Goal: Complete Application Form: Complete application form

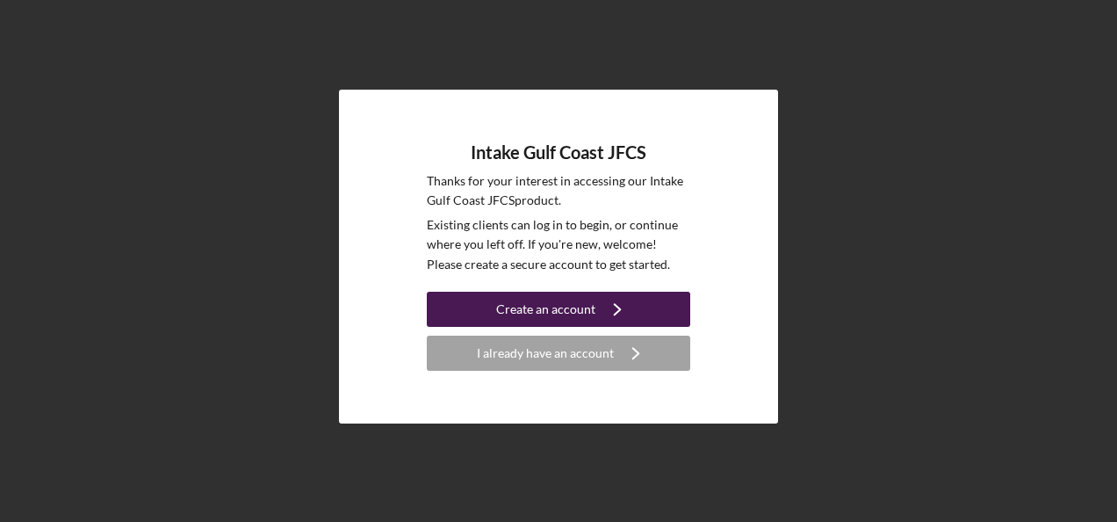
click at [541, 307] on div "Create an account" at bounding box center [545, 309] width 99 height 35
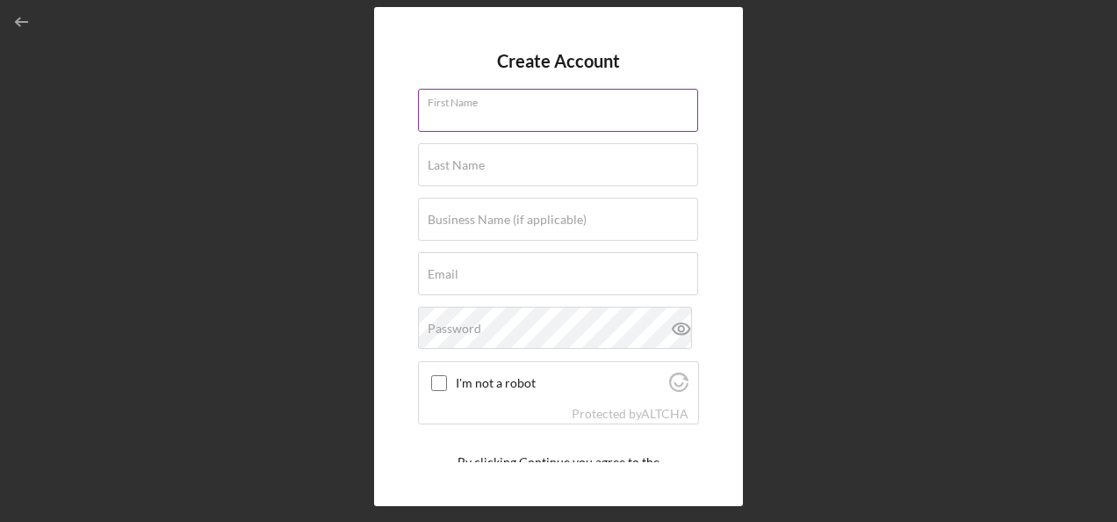
click at [487, 106] on div "First Name" at bounding box center [558, 111] width 281 height 44
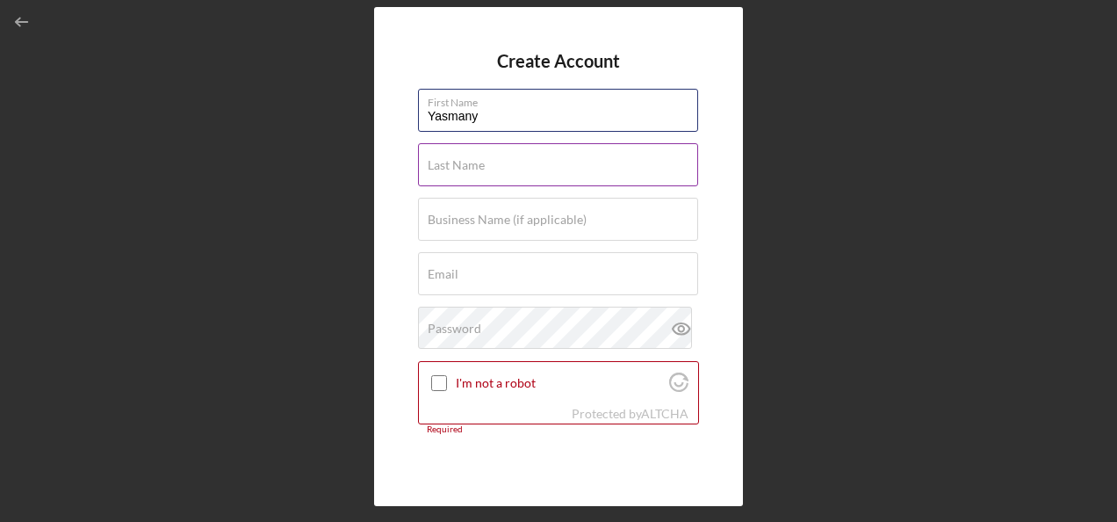
type input "Yasmany"
click at [455, 174] on input "Last Name" at bounding box center [558, 164] width 280 height 42
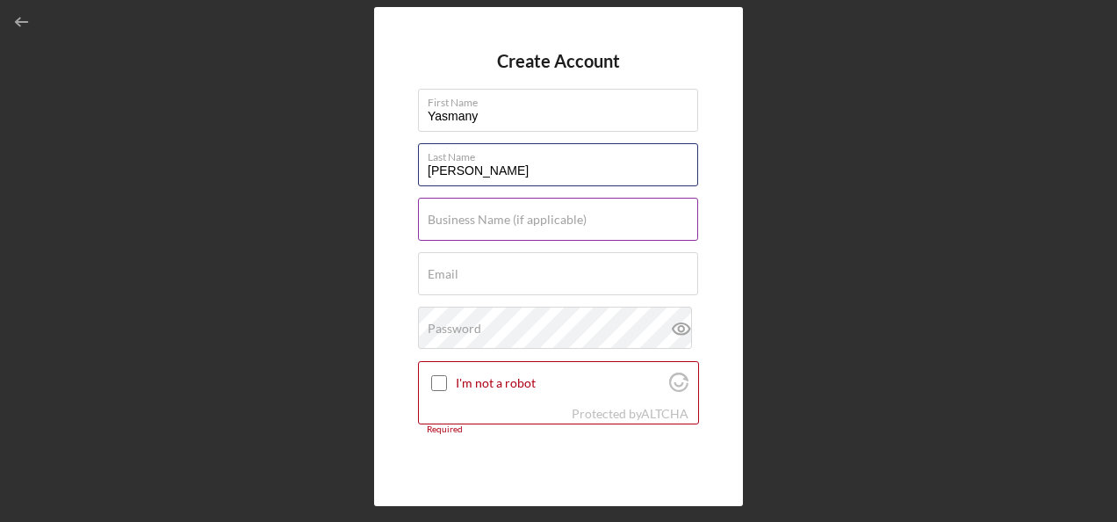
type input "[PERSON_NAME]"
click at [458, 211] on div "Business Name (if applicable)" at bounding box center [558, 220] width 281 height 44
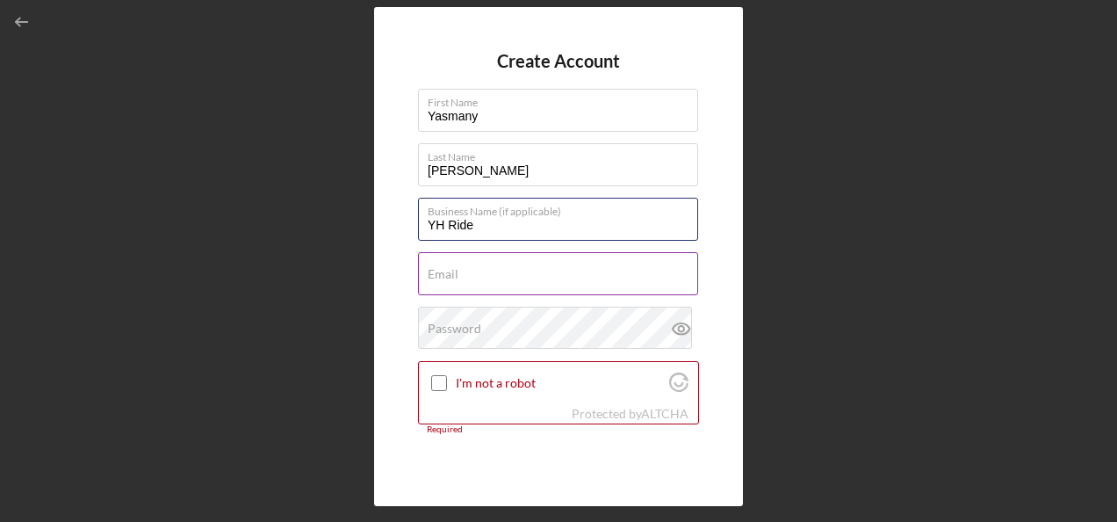
type input "YH Ride"
click at [469, 260] on div "Email Required" at bounding box center [558, 274] width 281 height 44
paste input "[EMAIL_ADDRESS][DOMAIN_NAME]"
type input "[EMAIL_ADDRESS][DOMAIN_NAME]"
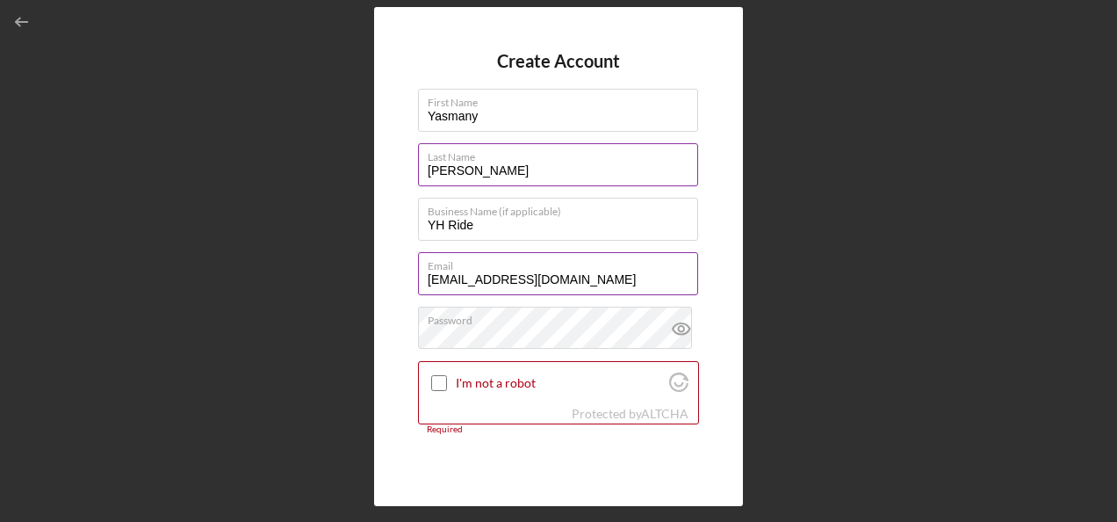
click at [558, 158] on label "Last Name" at bounding box center [563, 153] width 271 height 19
click at [558, 158] on input "[PERSON_NAME]" at bounding box center [558, 164] width 280 height 42
click at [246, 22] on div "Create Account First Name [PERSON_NAME] Last Name [PERSON_NAME] Business Name (…" at bounding box center [559, 256] width 1100 height 513
click at [525, 175] on input "[PERSON_NAME]" at bounding box center [558, 164] width 280 height 42
type input "[PERSON_NAME] del Rio"
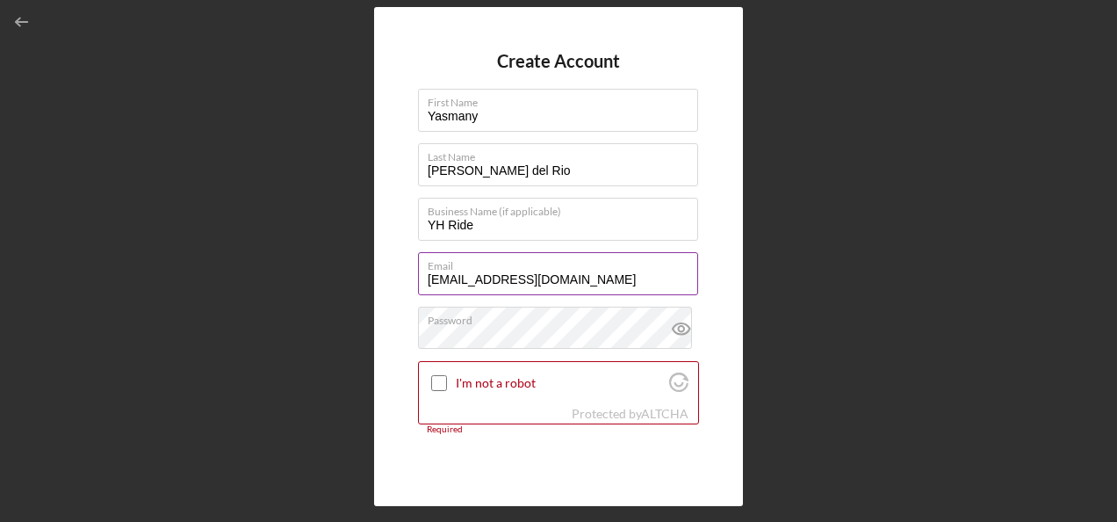
click at [886, 123] on div "Create Account First Name [PERSON_NAME] Last Name [PERSON_NAME] del Rio Busines…" at bounding box center [559, 256] width 1100 height 513
click at [437, 385] on input "I'm not a robot" at bounding box center [439, 383] width 16 height 16
checkbox input "true"
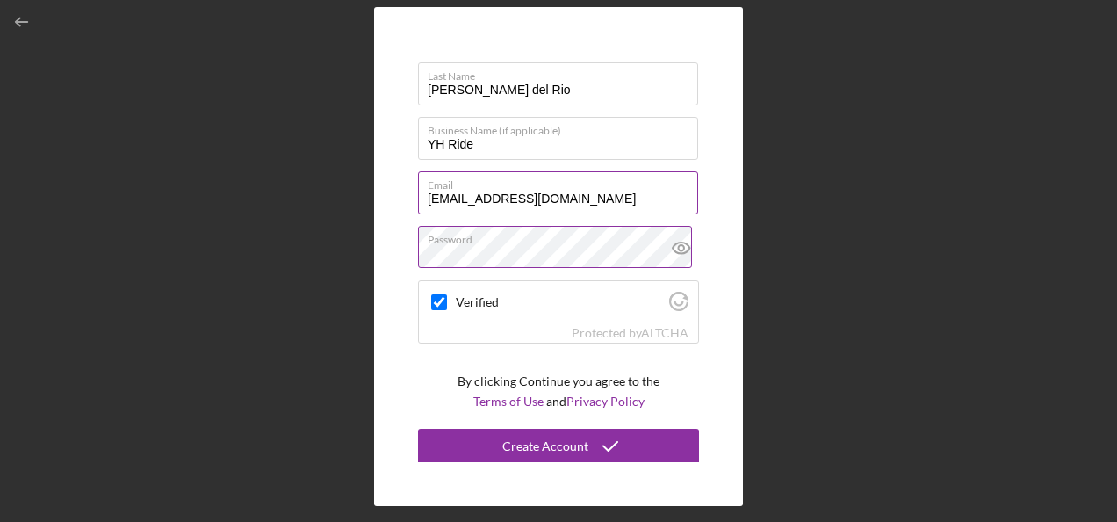
scroll to position [82, 0]
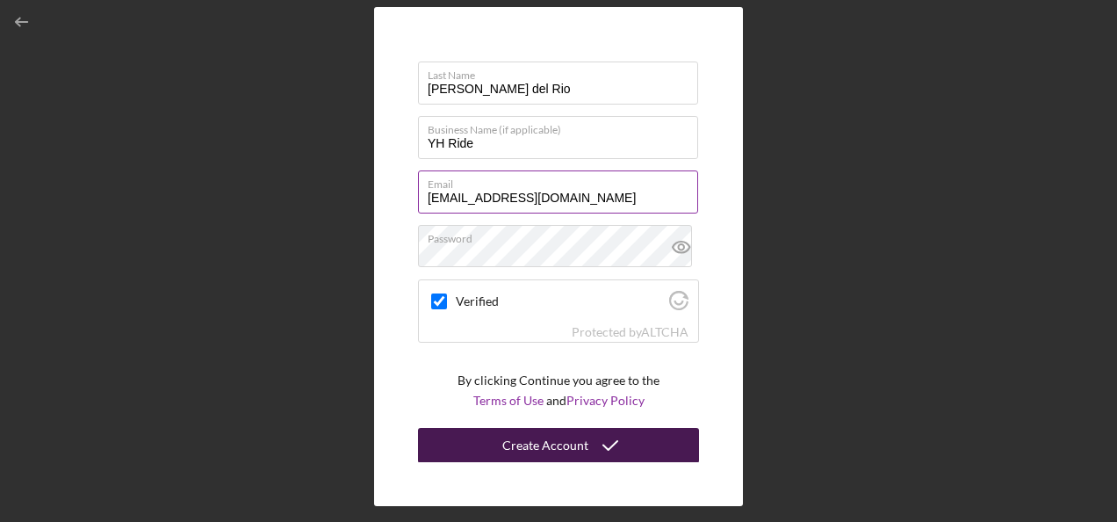
click at [535, 437] on div "Create Account" at bounding box center [545, 445] width 86 height 35
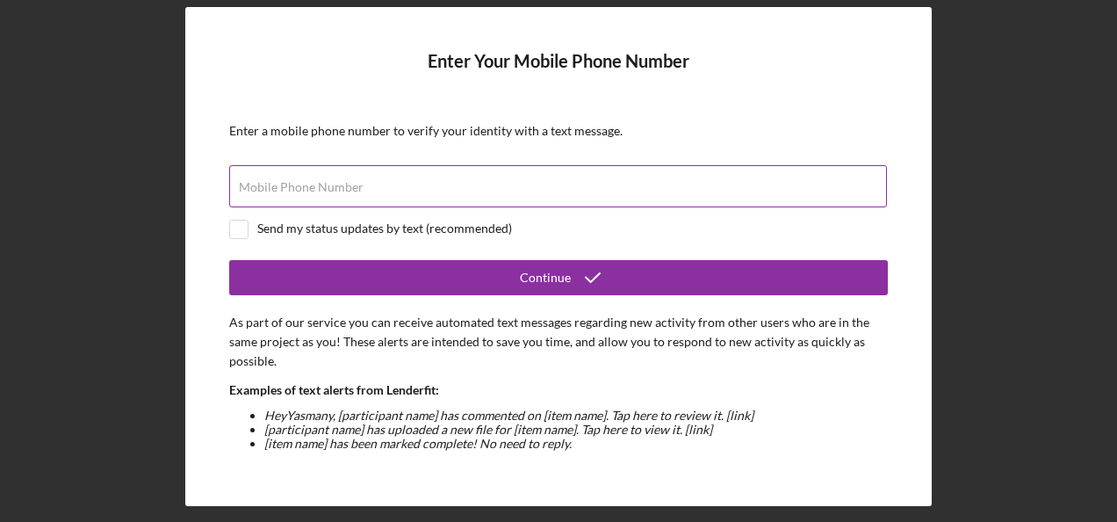
click at [320, 181] on label "Mobile Phone Number" at bounding box center [301, 187] width 125 height 14
click at [320, 181] on input "Mobile Phone Number" at bounding box center [558, 186] width 658 height 42
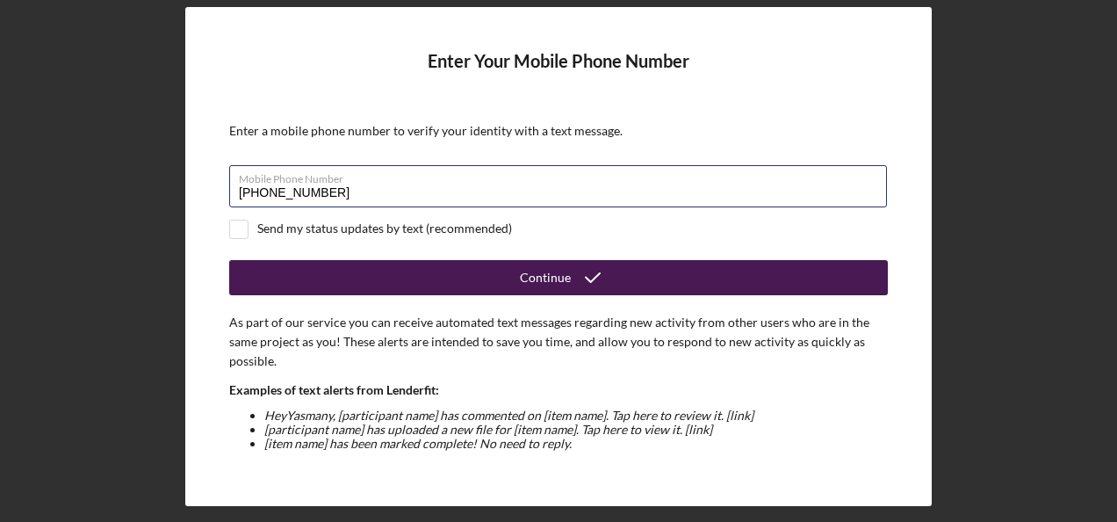
type input "[PHONE_NUMBER]"
click at [538, 278] on div "Continue" at bounding box center [545, 277] width 51 height 35
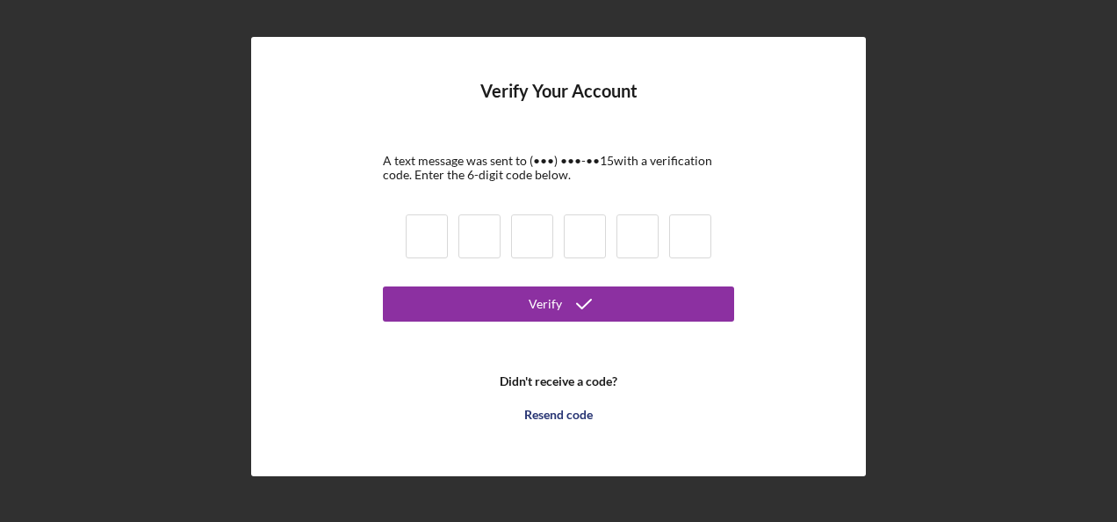
click at [425, 239] on input at bounding box center [427, 236] width 42 height 44
type input "5"
type input "7"
type input "5"
type input "4"
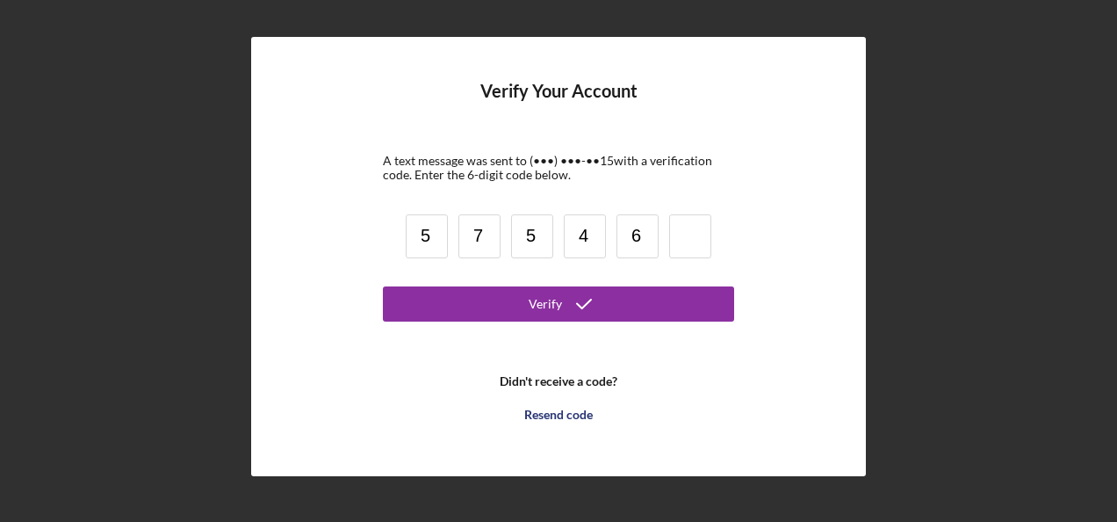
type input "6"
type input "5"
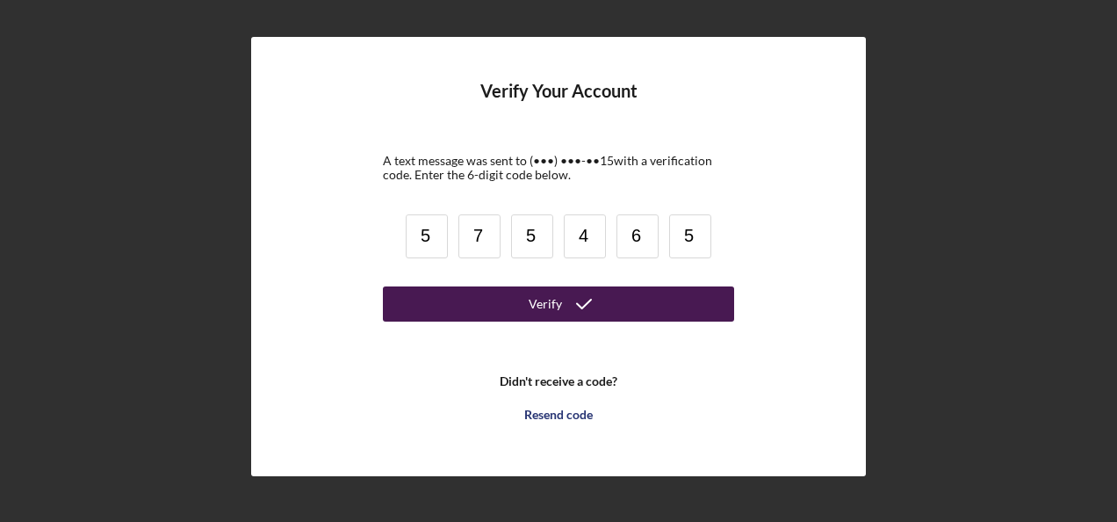
click at [639, 300] on button "Verify" at bounding box center [558, 303] width 351 height 35
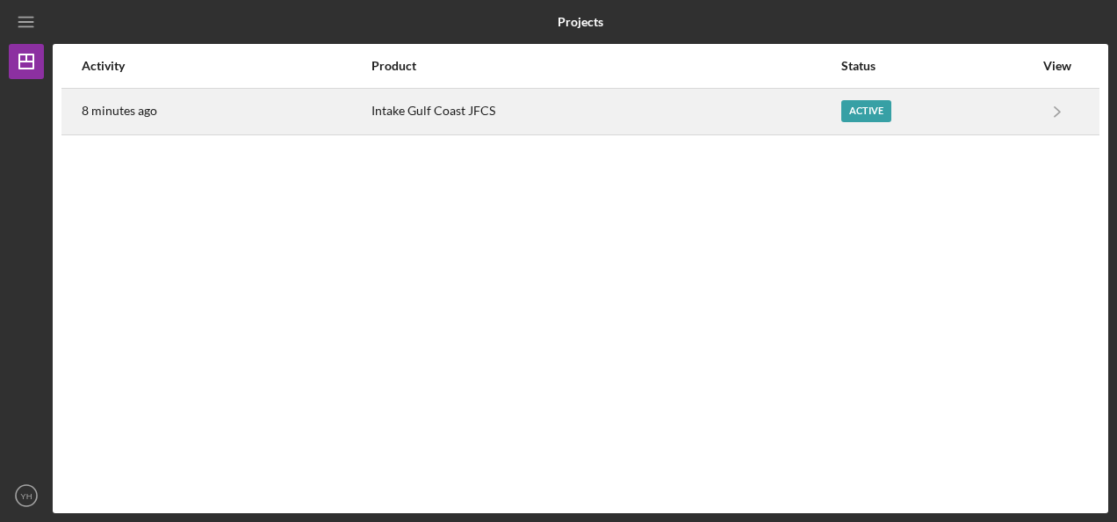
click at [437, 114] on div "Intake Gulf Coast JFCS" at bounding box center [606, 112] width 469 height 44
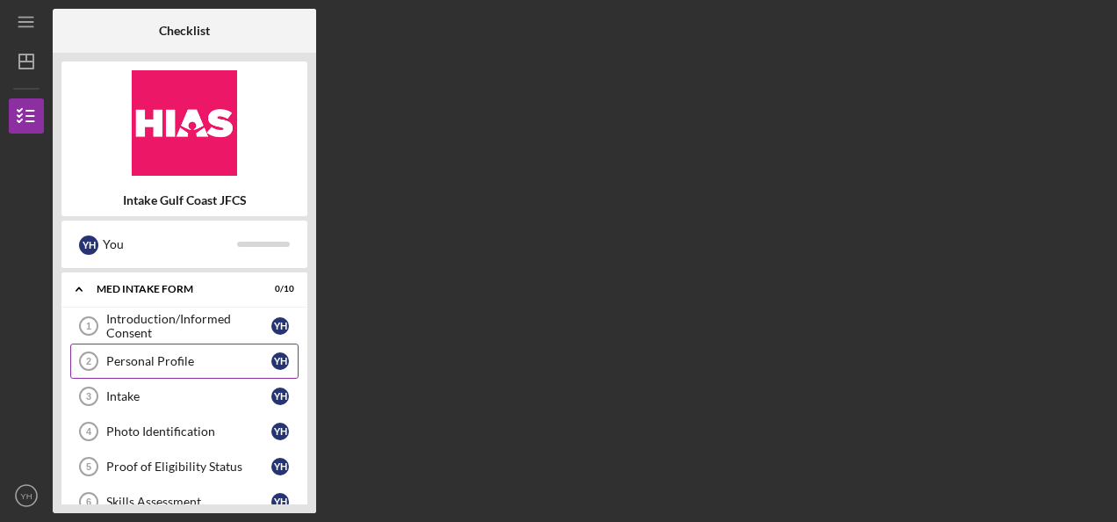
click at [155, 351] on link "Personal Profile 2 Personal Profile Y H" at bounding box center [184, 360] width 228 height 35
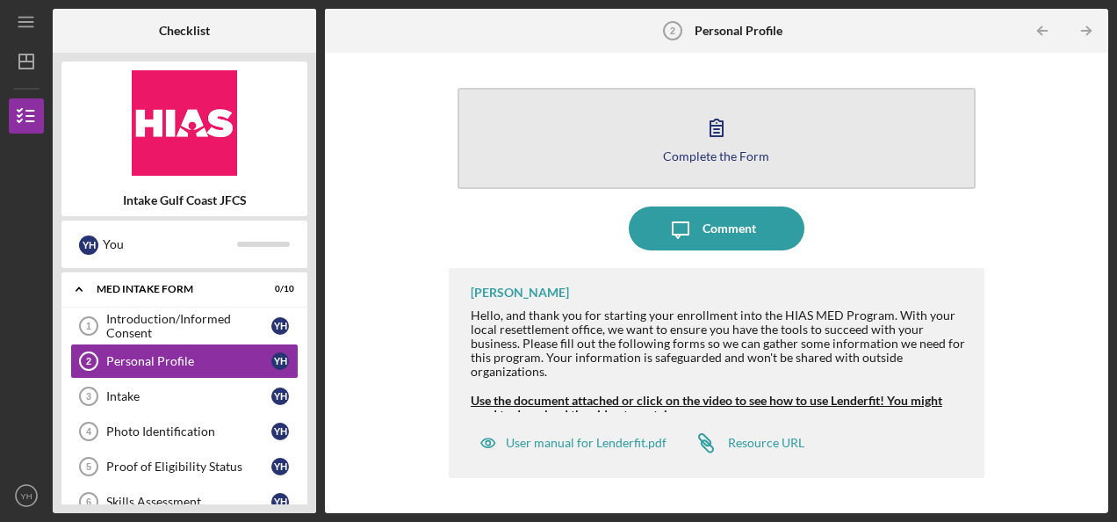
click at [709, 130] on icon "button" at bounding box center [717, 127] width 44 height 44
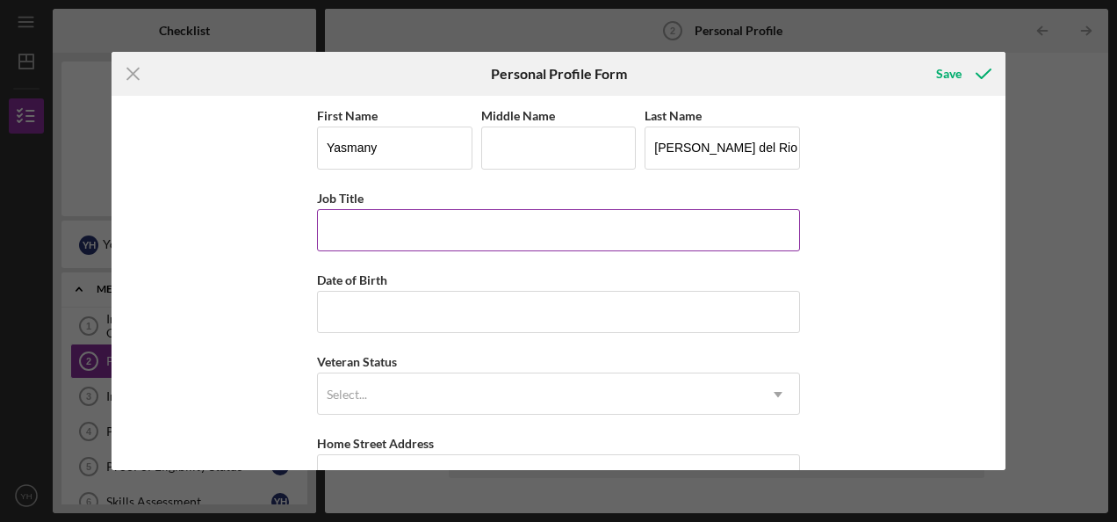
scroll to position [88, 0]
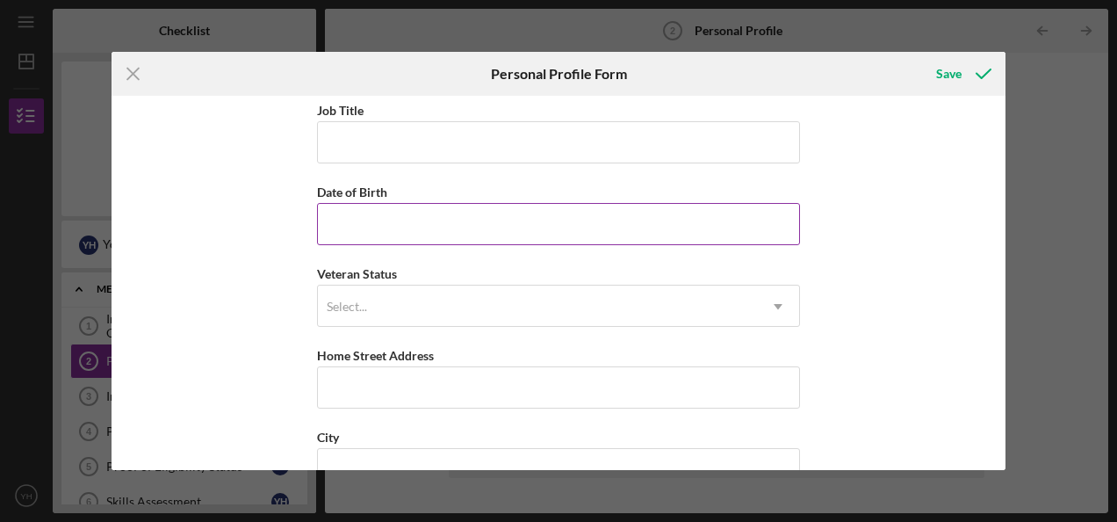
click at [433, 219] on input "Date of Birth" at bounding box center [558, 224] width 483 height 42
type input "[DATE]"
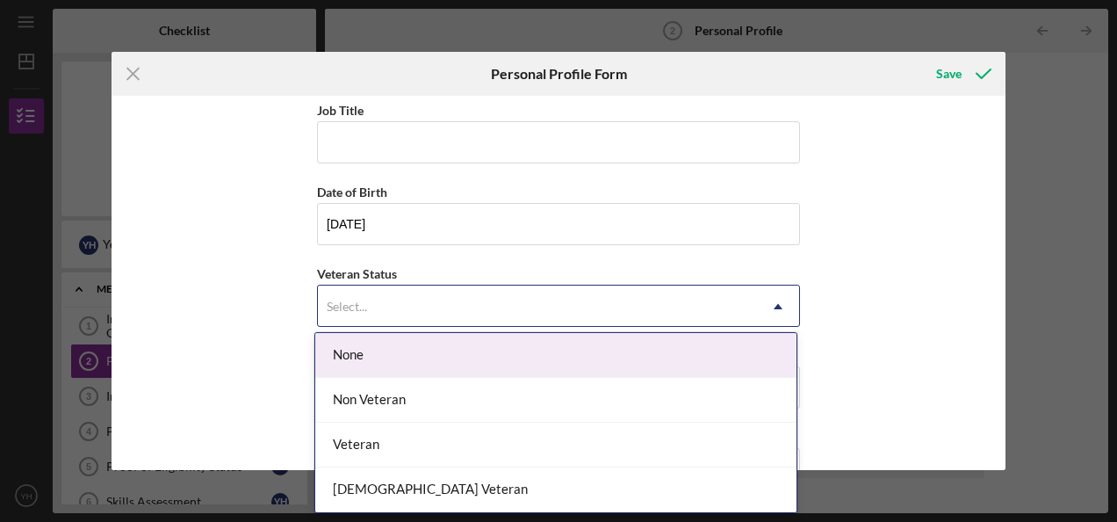
click at [381, 288] on div "Select..." at bounding box center [537, 306] width 439 height 40
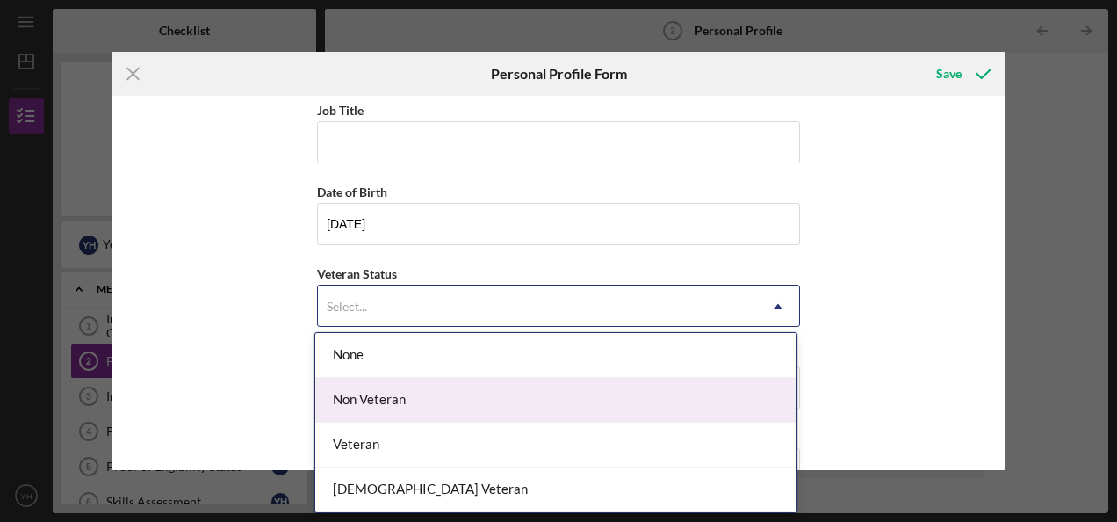
click at [364, 401] on div "Non Veteran" at bounding box center [555, 400] width 481 height 45
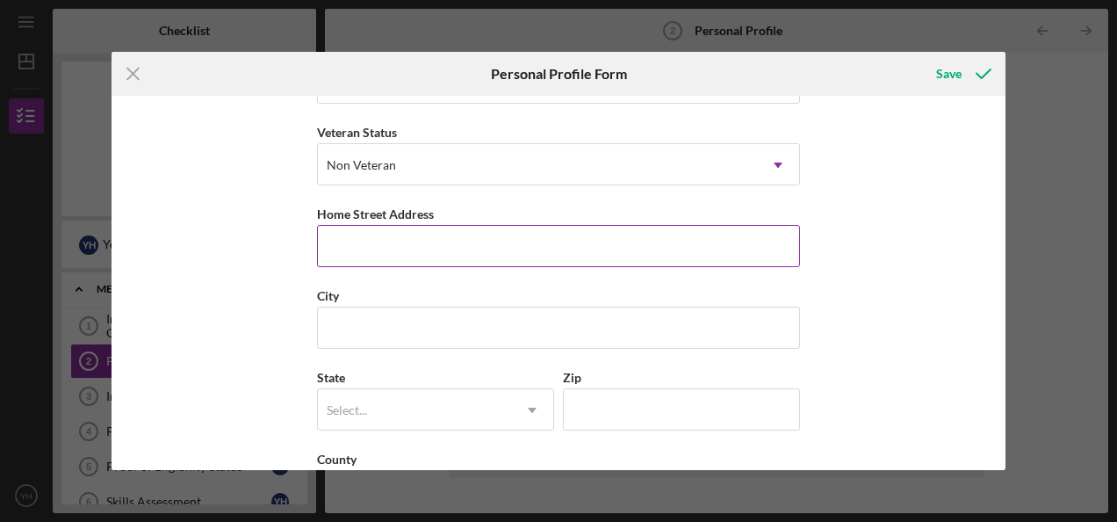
scroll to position [264, 0]
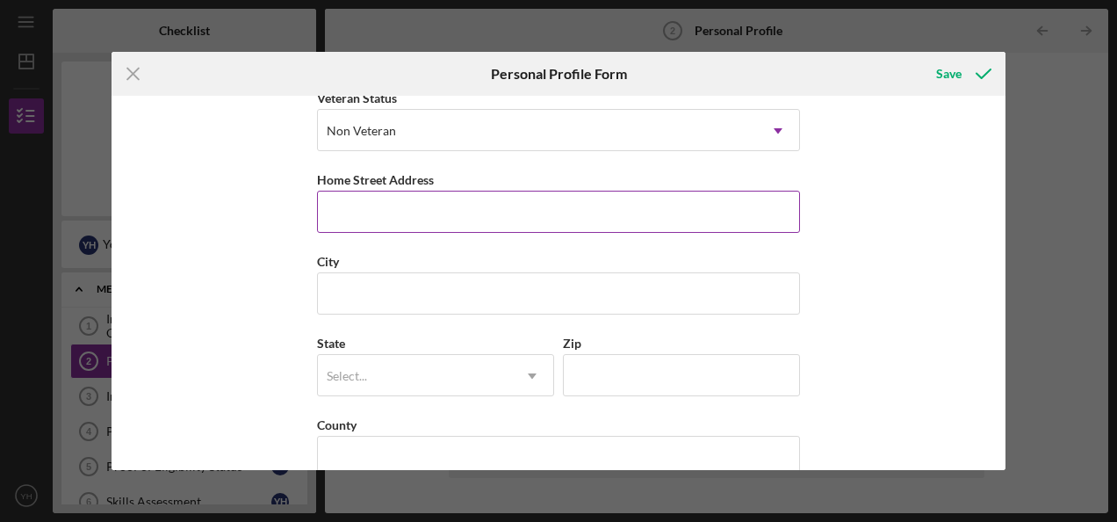
drag, startPoint x: 400, startPoint y: 213, endPoint x: 408, endPoint y: 219, distance: 10.0
click at [400, 213] on input "Home Street Address" at bounding box center [558, 212] width 483 height 42
click at [364, 208] on input "Home Street Address" at bounding box center [558, 212] width 483 height 42
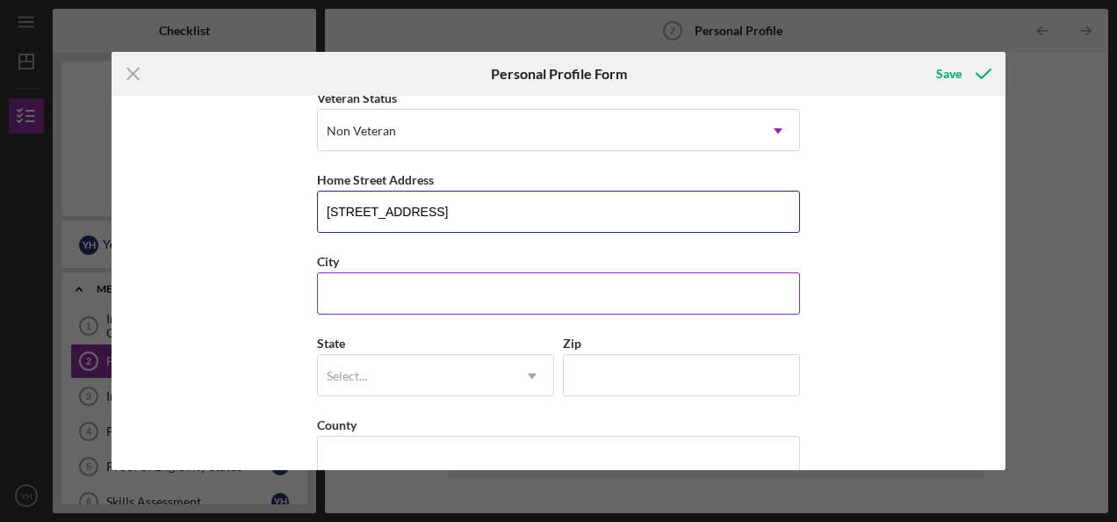
type input "[STREET_ADDRESS]"
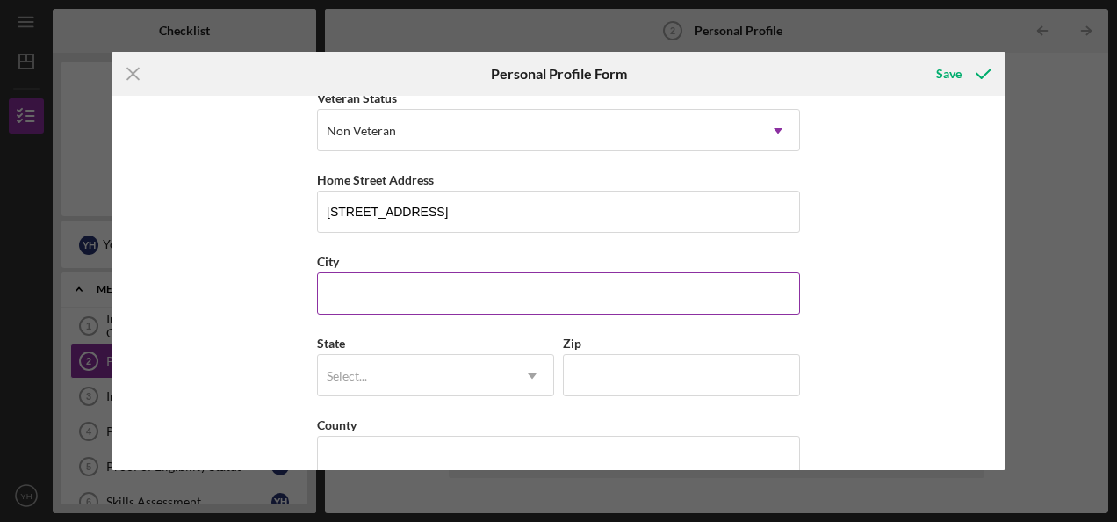
click at [356, 293] on input "City" at bounding box center [558, 293] width 483 height 42
click at [371, 272] on input "City" at bounding box center [558, 293] width 483 height 42
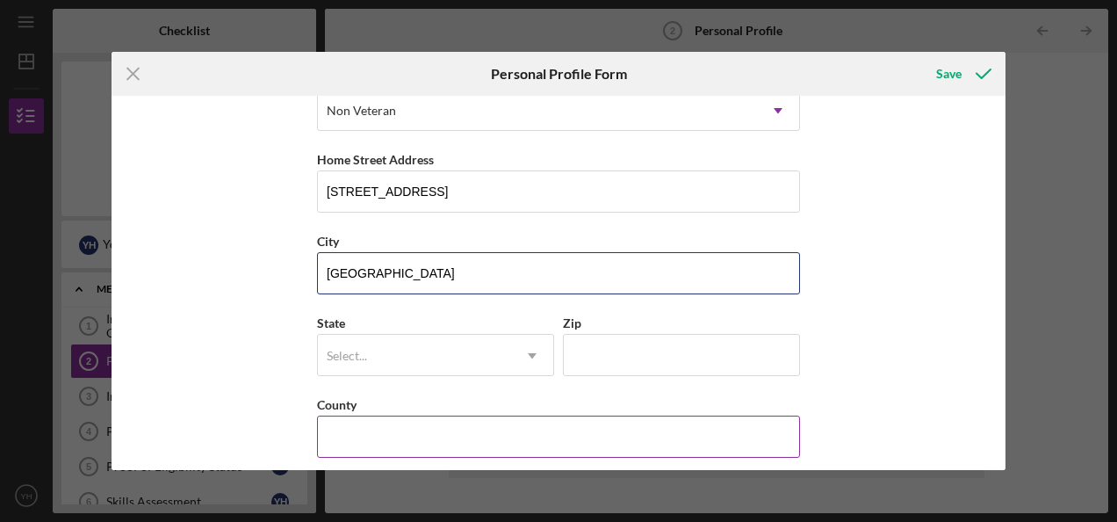
scroll to position [293, 0]
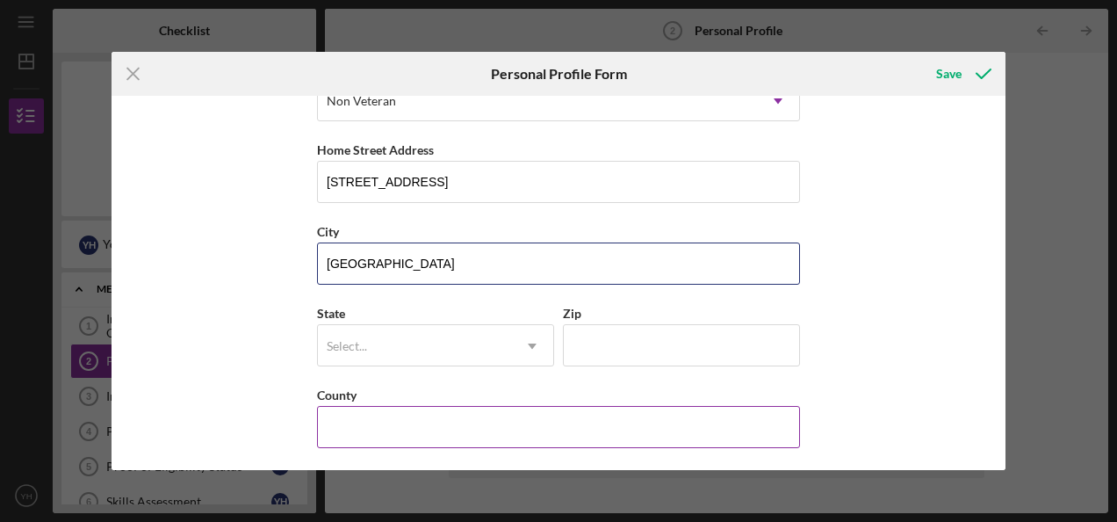
type input "[GEOGRAPHIC_DATA]"
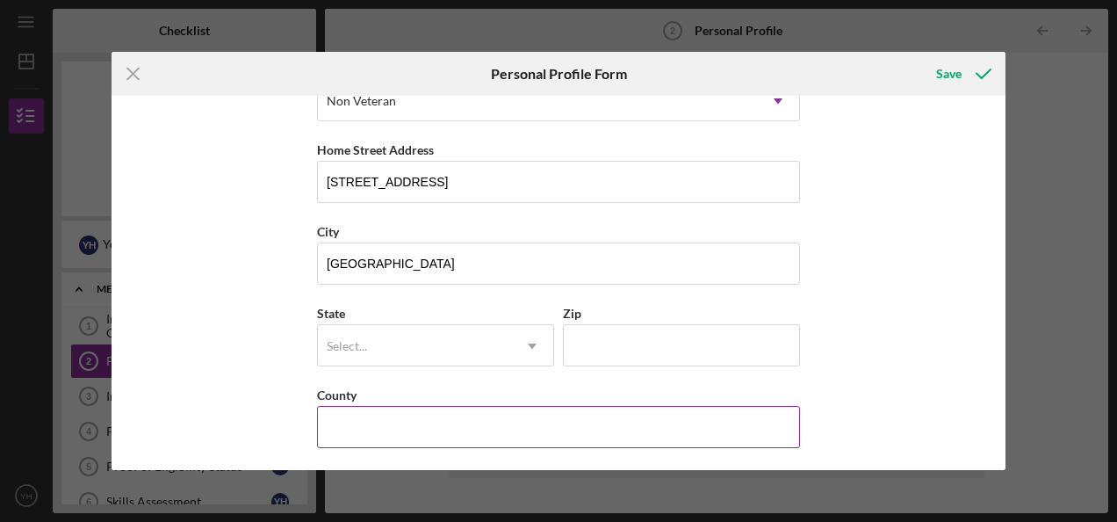
click at [426, 409] on input "County" at bounding box center [558, 427] width 483 height 42
type input "3"
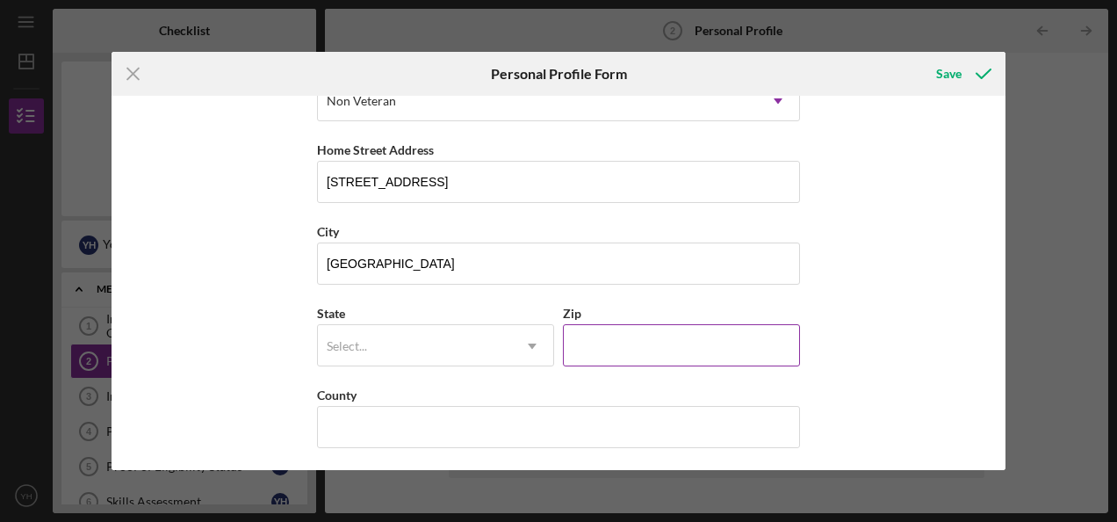
click at [645, 350] on input "Zip" at bounding box center [681, 345] width 237 height 42
type input "33615"
click at [415, 357] on div "Select..." at bounding box center [414, 346] width 193 height 40
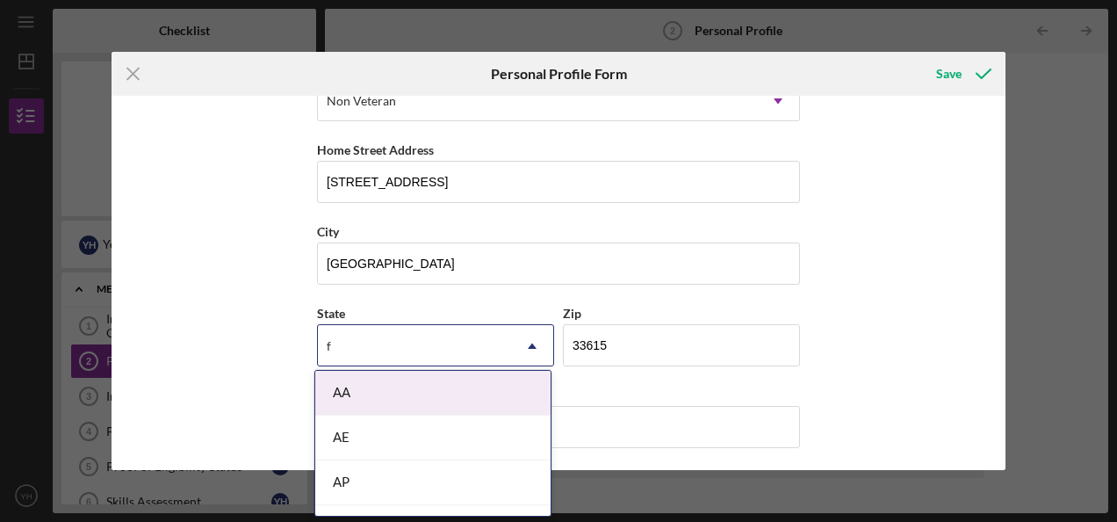
type input "fl"
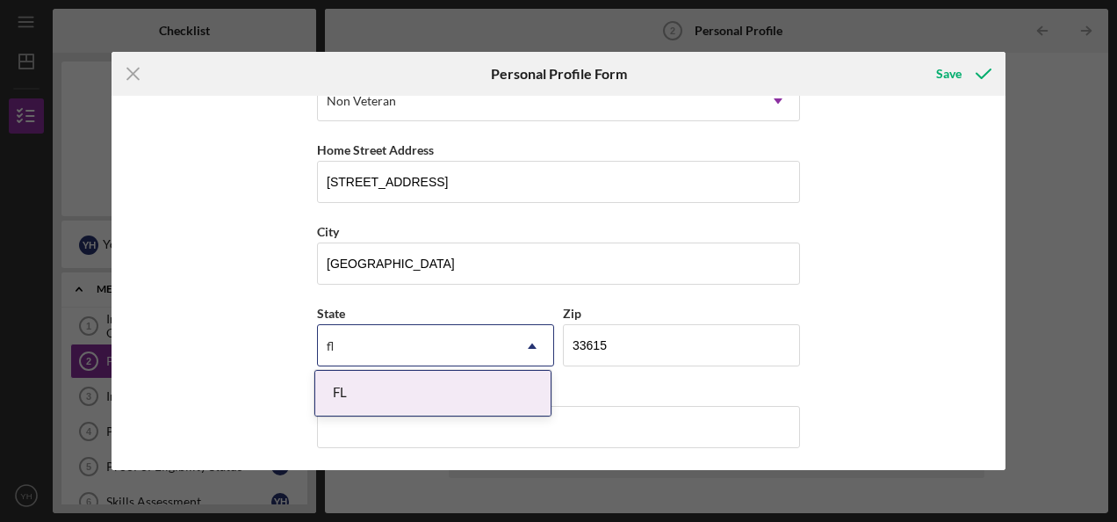
click at [369, 392] on div "FL" at bounding box center [432, 393] width 235 height 45
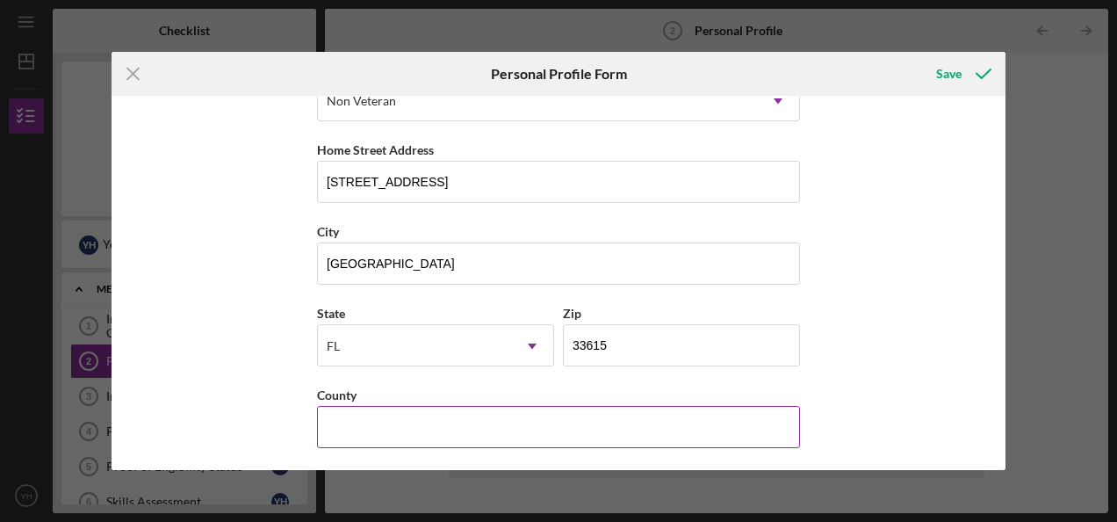
click at [394, 415] on input "County" at bounding box center [558, 427] width 483 height 42
type input "[GEOGRAPHIC_DATA]"
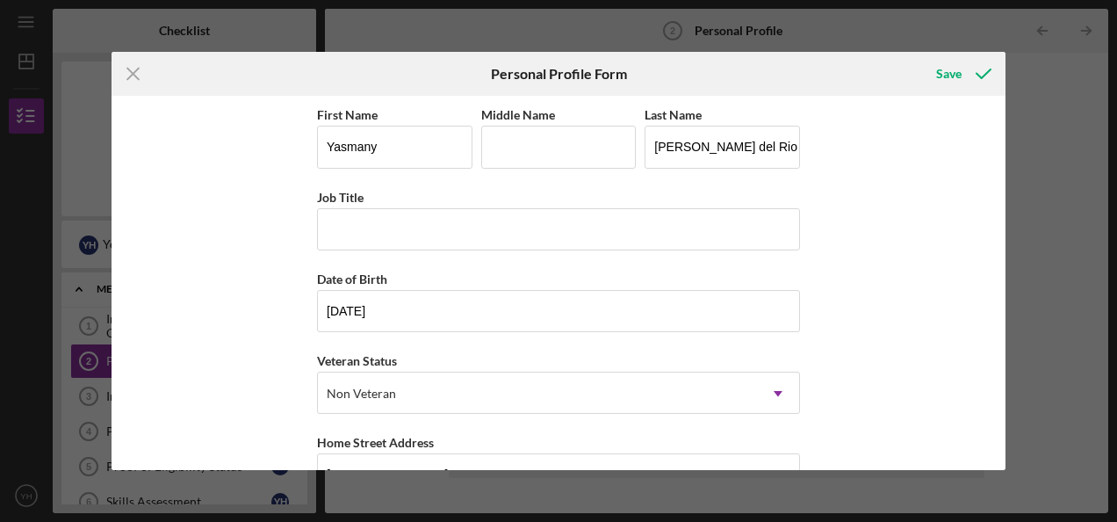
scroll to position [0, 0]
click at [386, 218] on input "Job Title" at bounding box center [558, 230] width 483 height 42
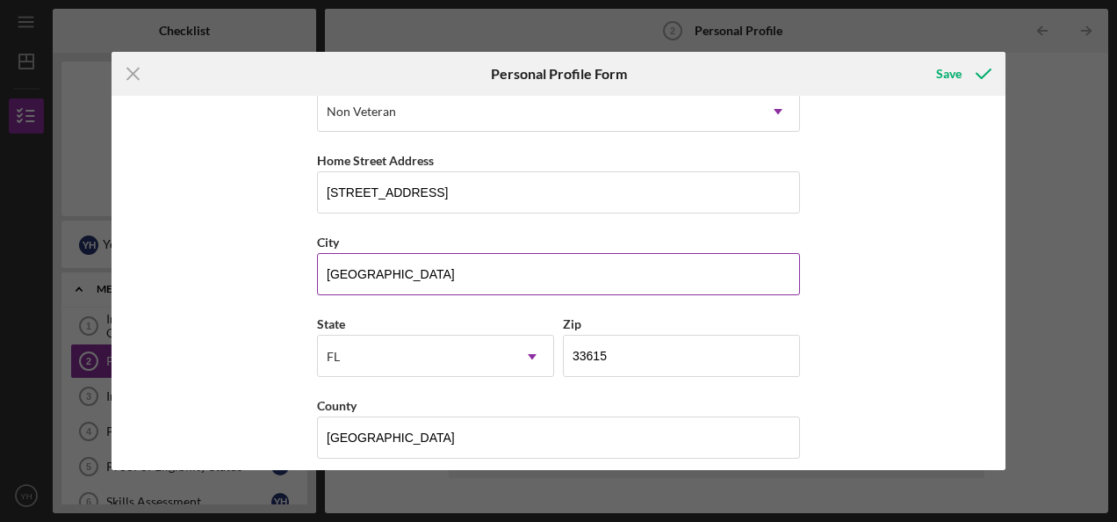
scroll to position [293, 0]
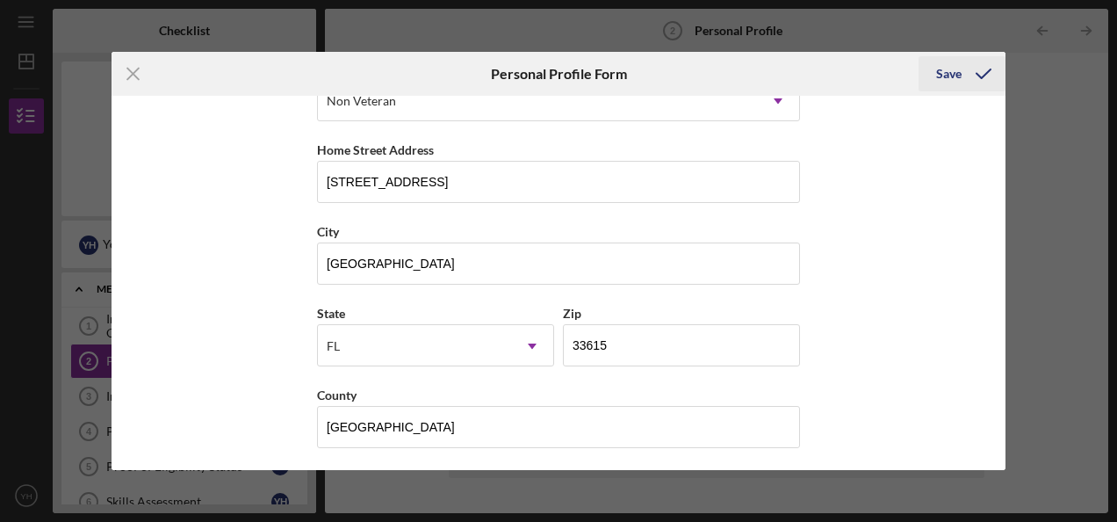
type input "Insulator"
click at [937, 69] on div "Save" at bounding box center [948, 73] width 25 height 35
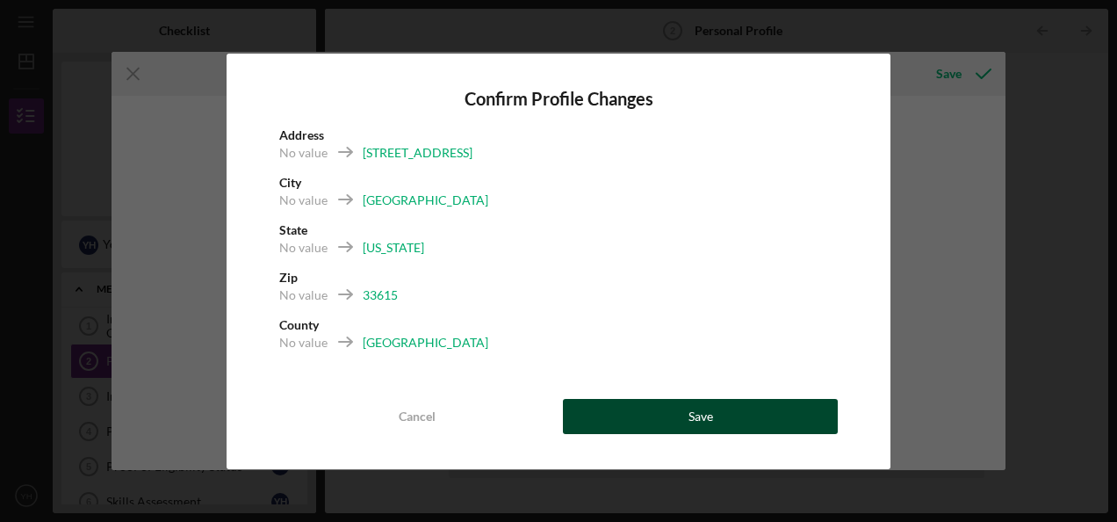
click at [678, 411] on button "Save" at bounding box center [700, 416] width 275 height 35
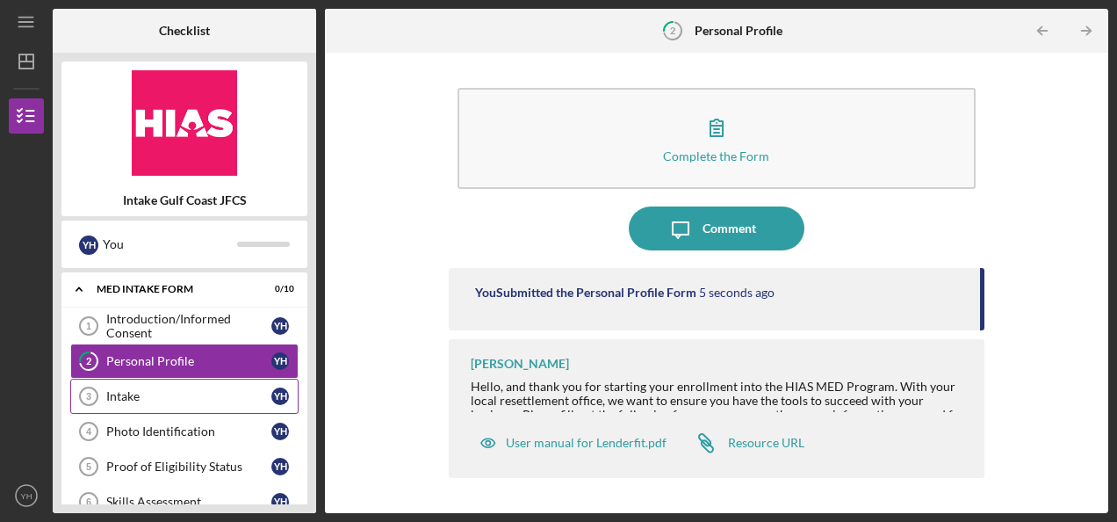
click at [146, 392] on div "Intake" at bounding box center [188, 396] width 165 height 14
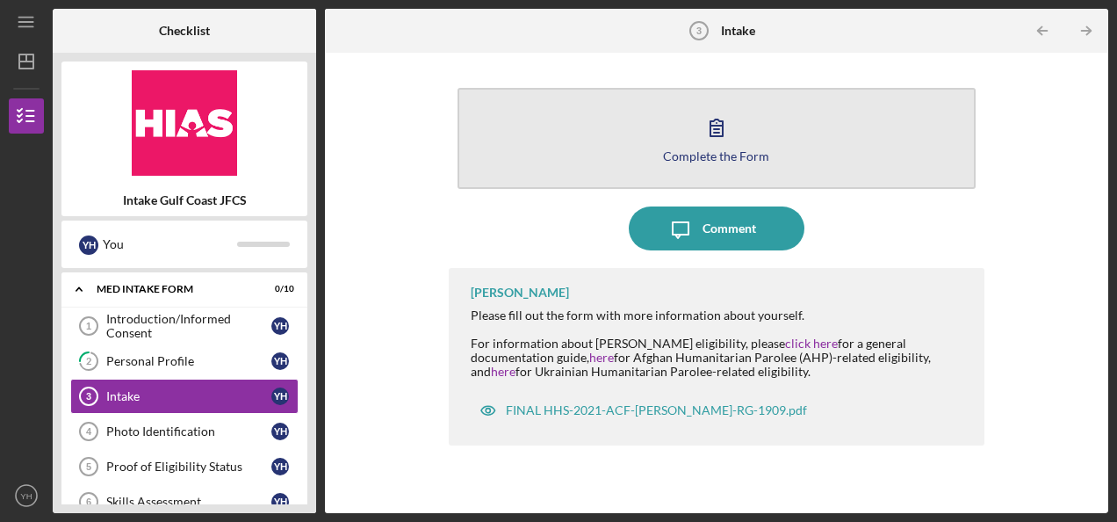
click at [709, 128] on icon "button" at bounding box center [717, 127] width 44 height 44
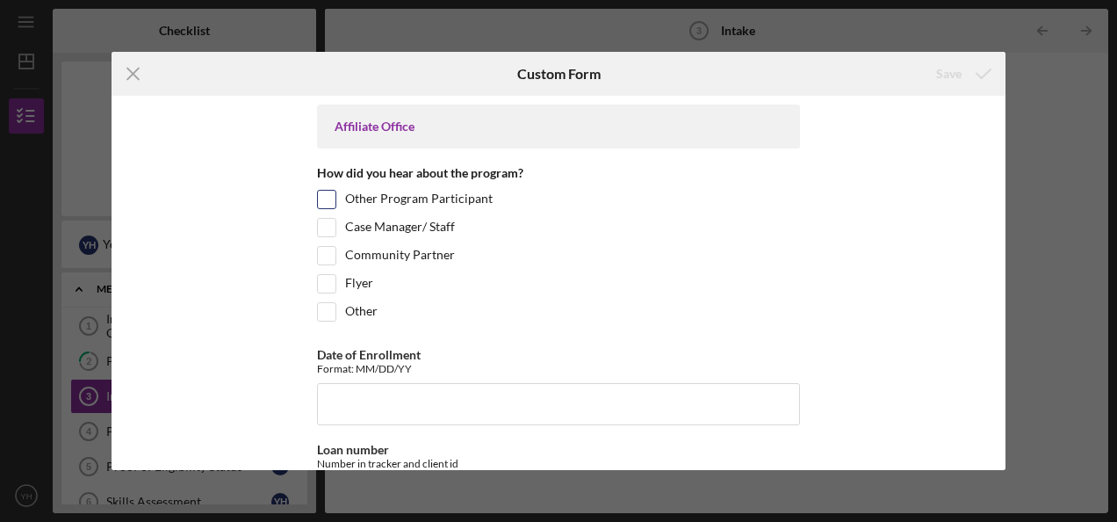
click at [323, 199] on input "Other Program Participant" at bounding box center [327, 200] width 18 height 18
checkbox input "true"
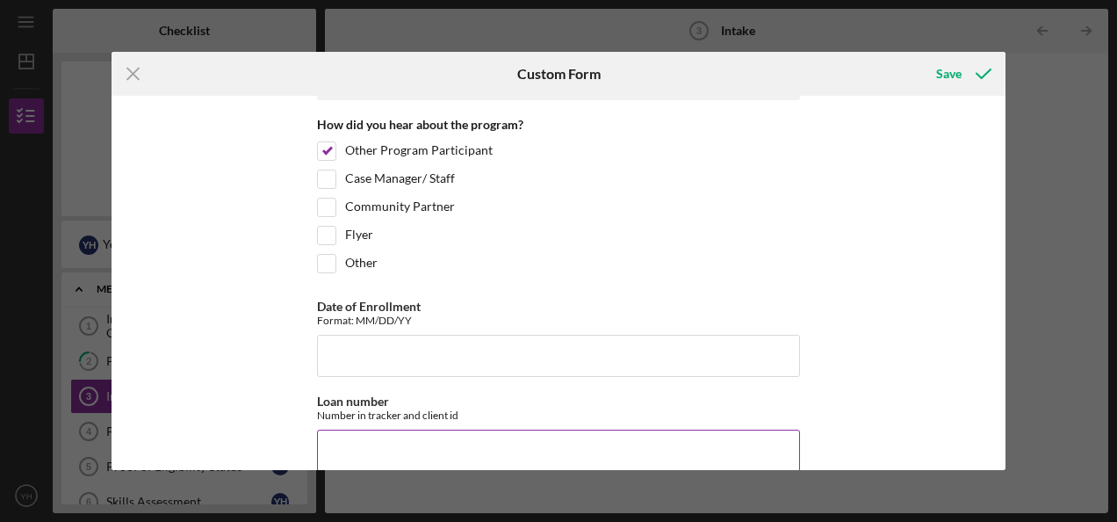
scroll to position [88, 0]
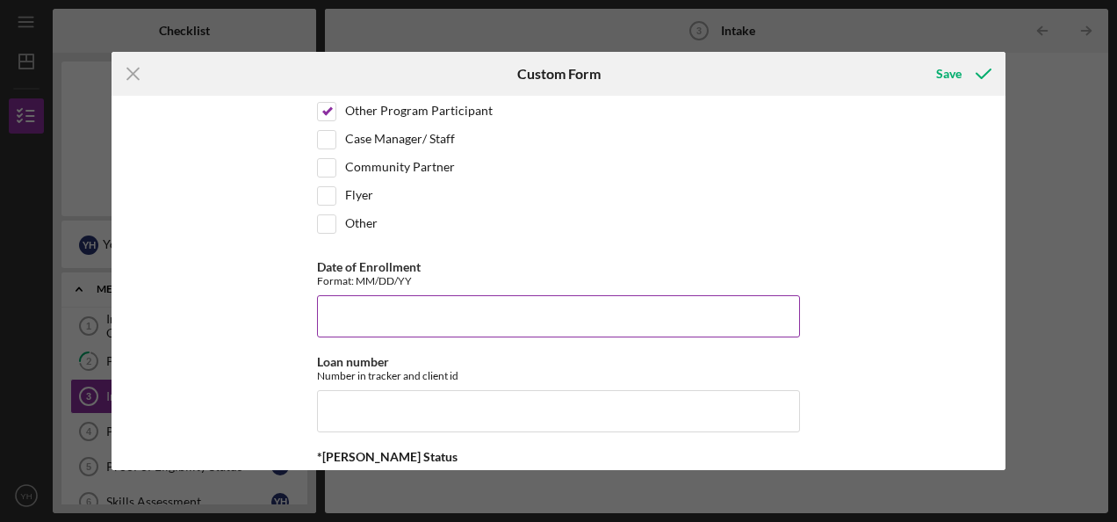
click at [406, 313] on input "Date of Enrollment" at bounding box center [558, 316] width 483 height 42
type input "[DATE]"
click at [392, 405] on input "Loan number" at bounding box center [558, 411] width 483 height 42
paste input "EAFFL2509"
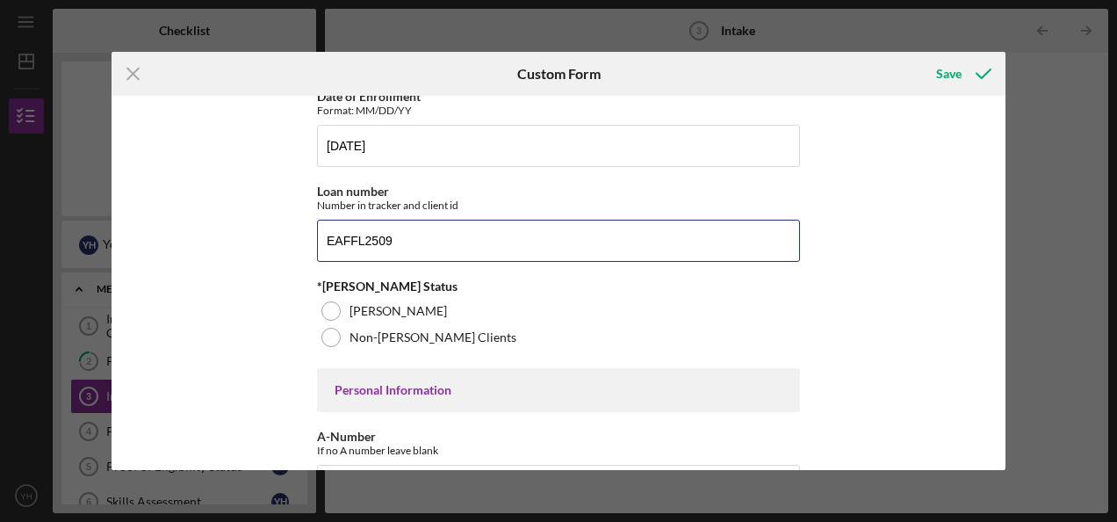
scroll to position [264, 0]
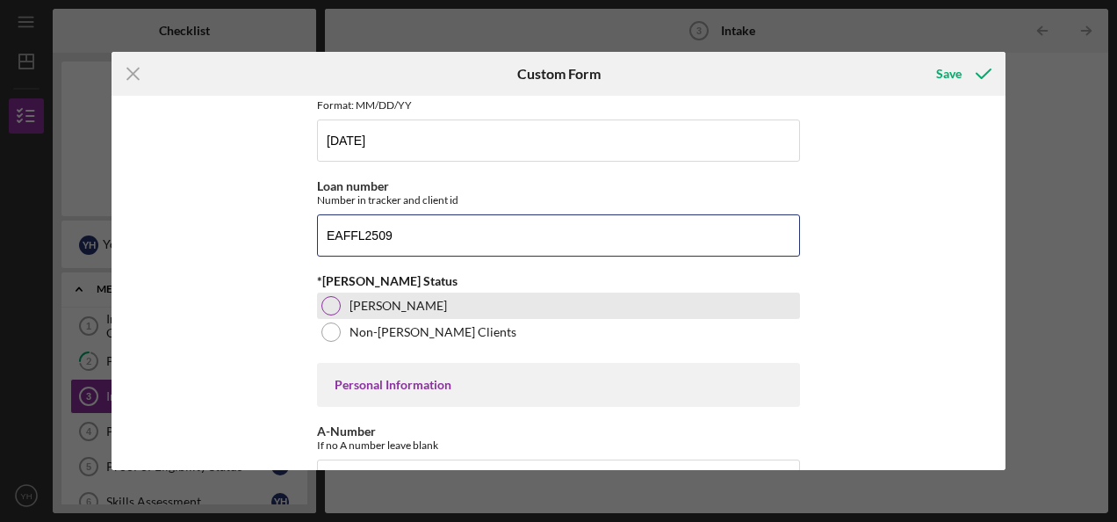
type input "EAFFL2509"
click at [329, 302] on div at bounding box center [330, 305] width 19 height 19
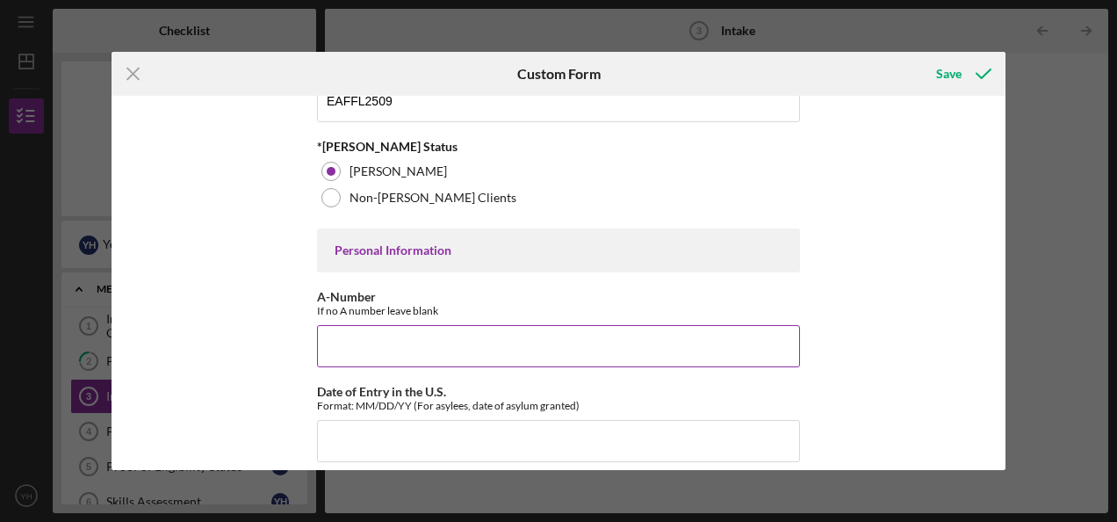
scroll to position [439, 0]
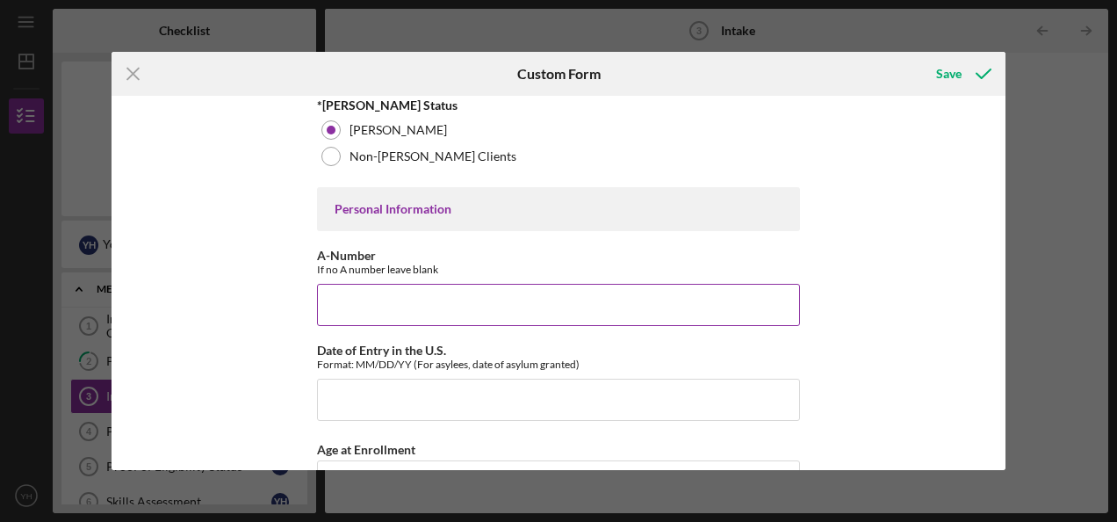
click at [389, 302] on input "A-Number" at bounding box center [558, 305] width 483 height 42
click at [242, 269] on div "Affiliate Office How did you hear about the program? Other Program Participant …" at bounding box center [559, 282] width 894 height 373
click at [407, 299] on input "244,641" at bounding box center [558, 305] width 483 height 42
type input "244,641,811"
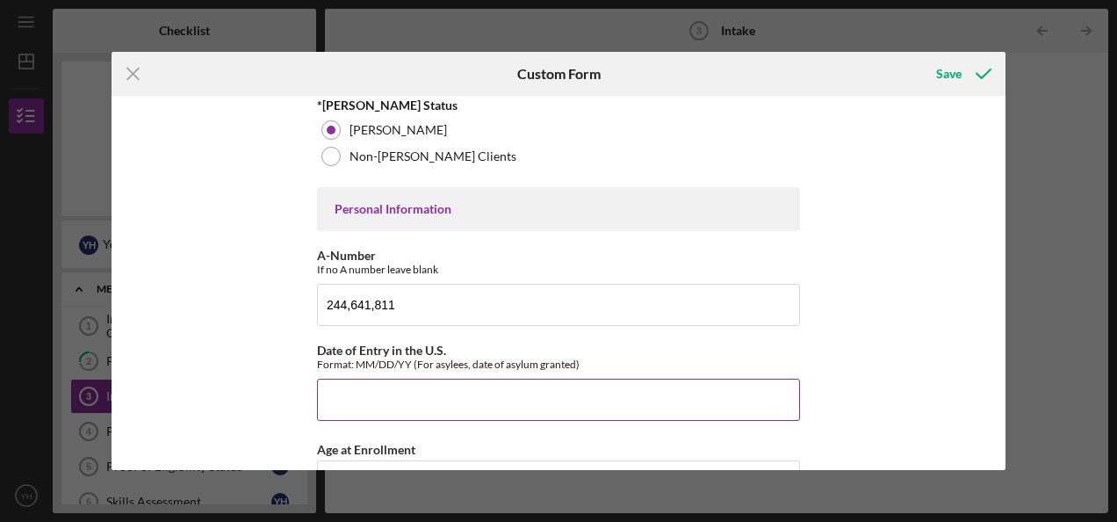
click at [451, 397] on input "Date of Entry in the U.S." at bounding box center [558, 400] width 483 height 42
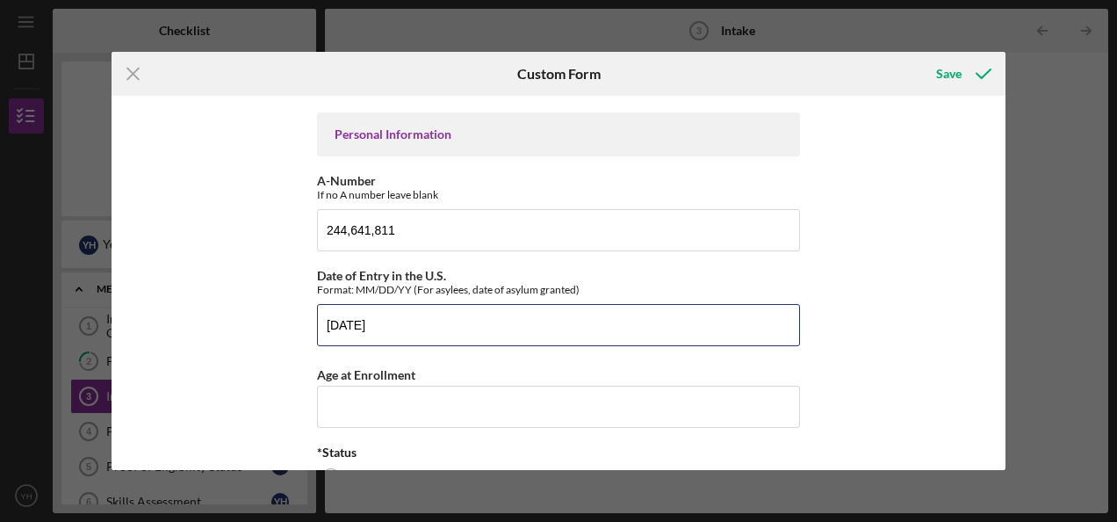
scroll to position [615, 0]
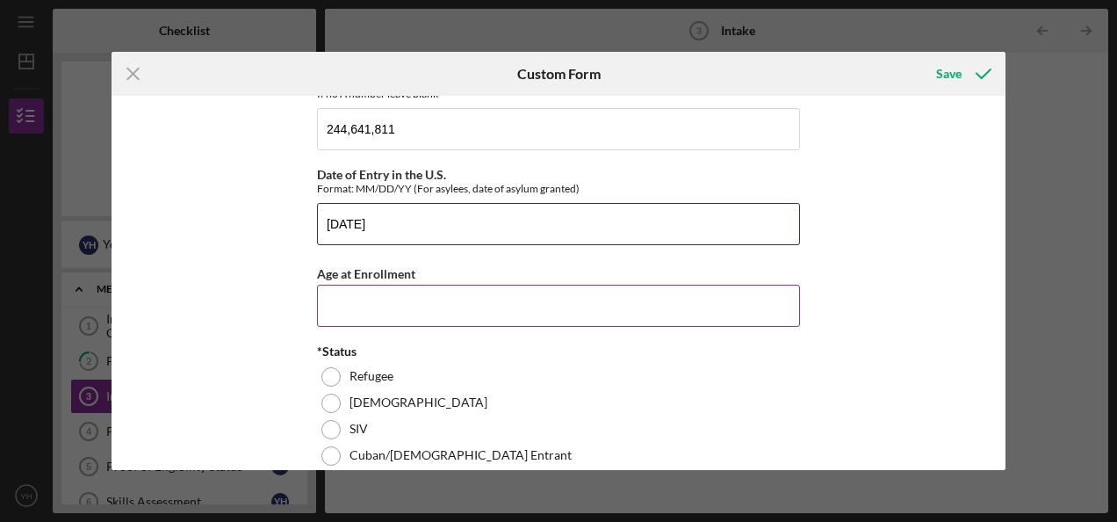
type input "[DATE]"
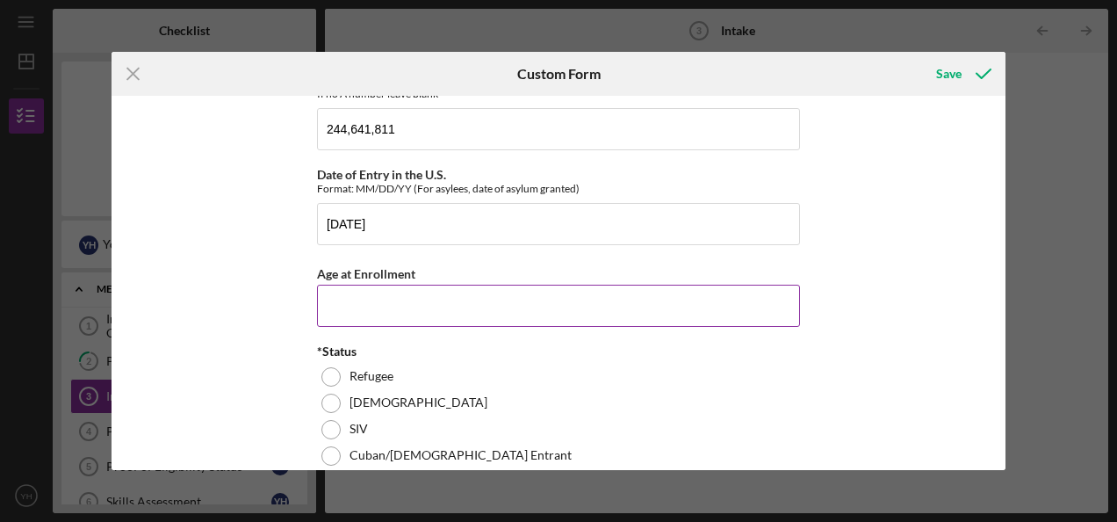
click at [390, 295] on input "Age at Enrollment" at bounding box center [558, 306] width 483 height 42
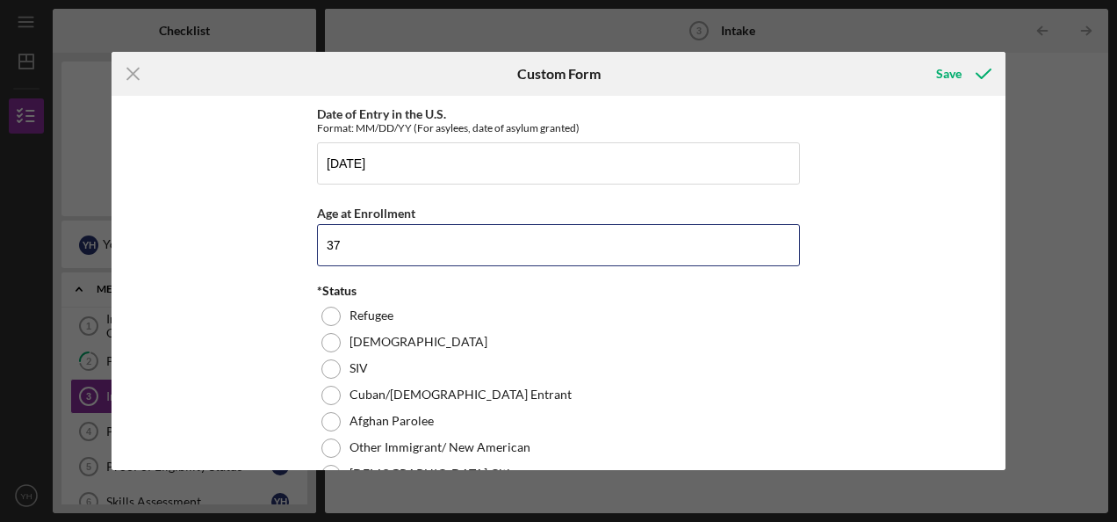
scroll to position [703, 0]
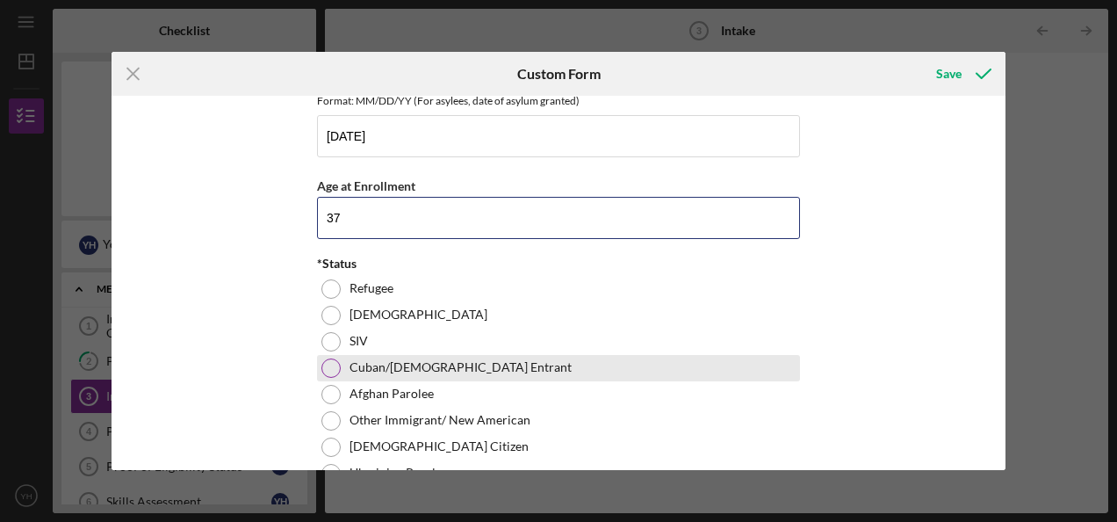
type input "37"
click at [456, 368] on label "Cuban/[DEMOGRAPHIC_DATA] Entrant" at bounding box center [461, 367] width 222 height 14
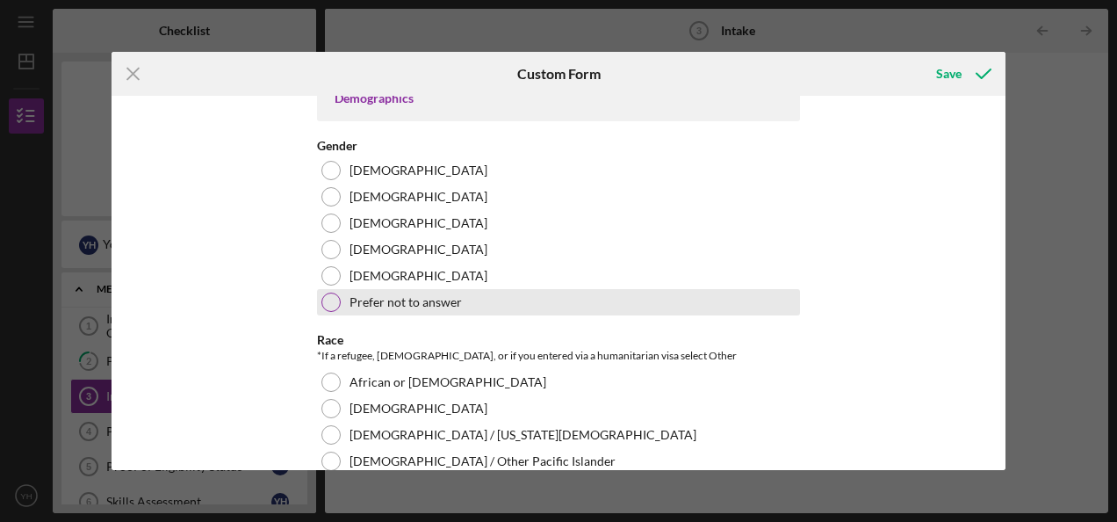
scroll to position [1142, 0]
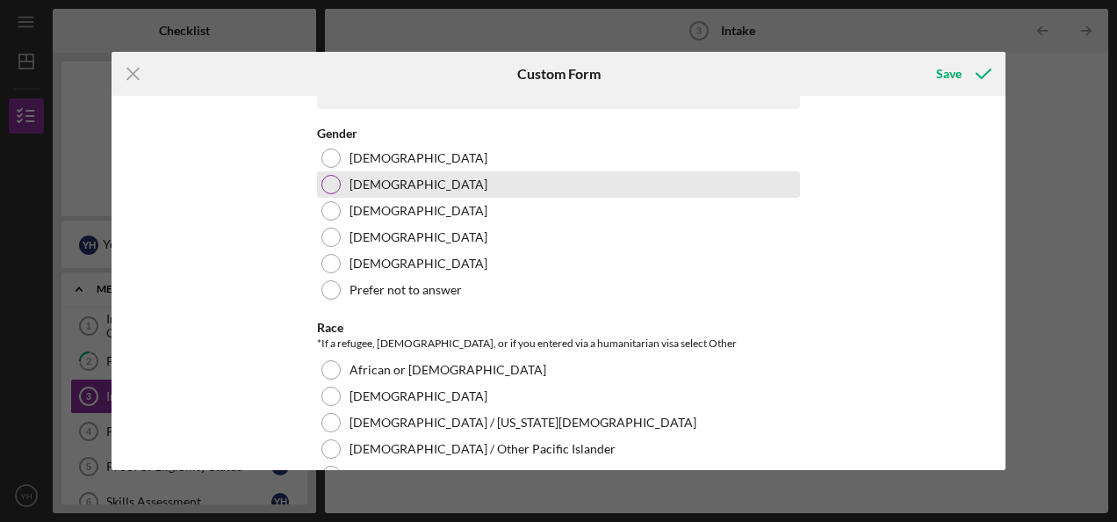
click at [367, 177] on label "[DEMOGRAPHIC_DATA]" at bounding box center [419, 184] width 138 height 14
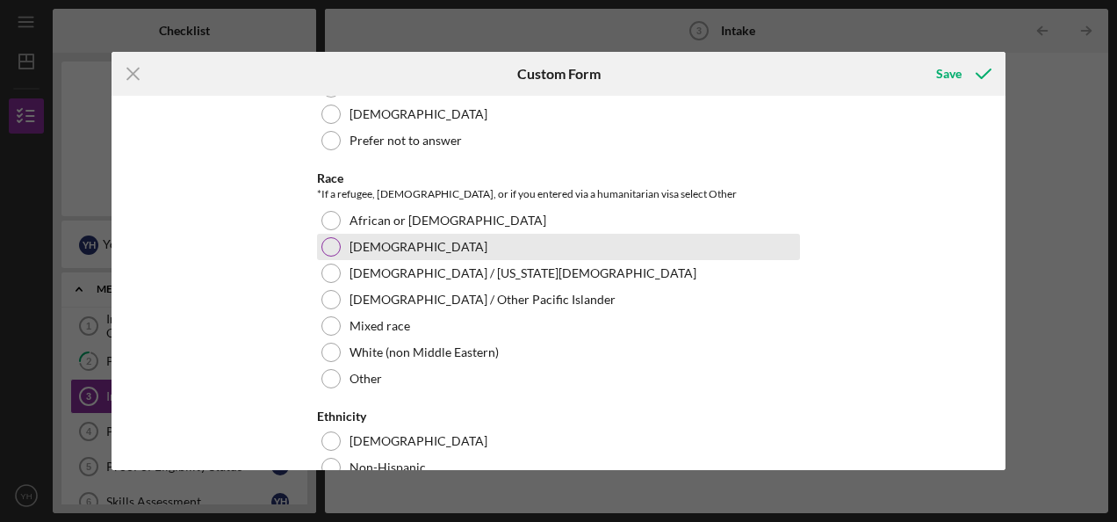
scroll to position [1318, 0]
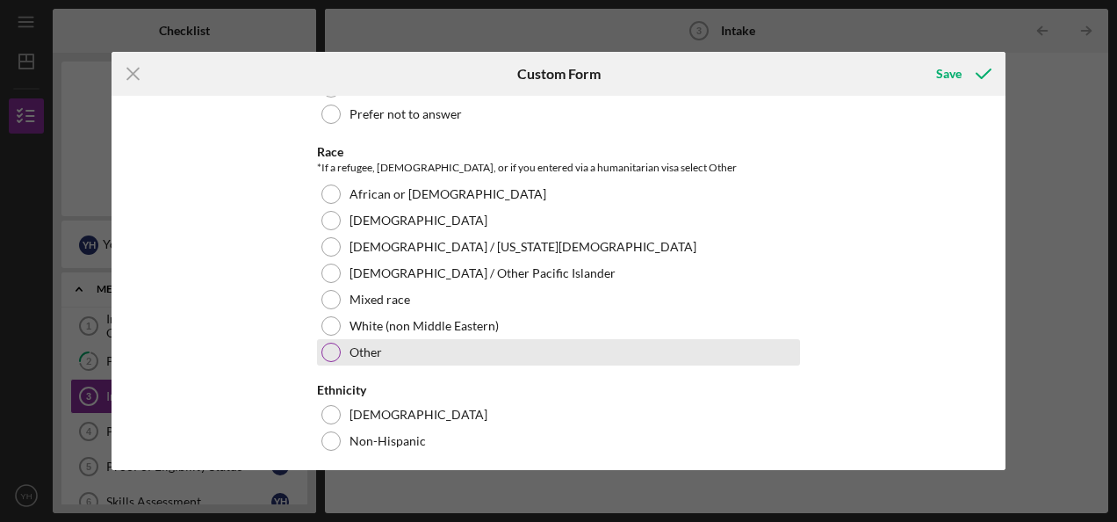
click at [369, 345] on label "Other" at bounding box center [366, 352] width 32 height 14
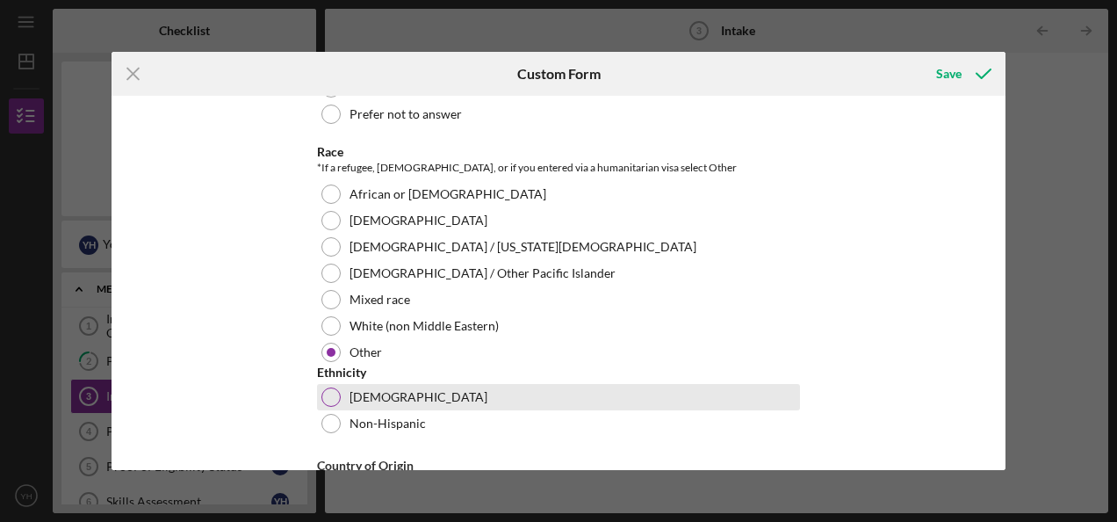
click at [338, 390] on div "[DEMOGRAPHIC_DATA]" at bounding box center [558, 397] width 483 height 26
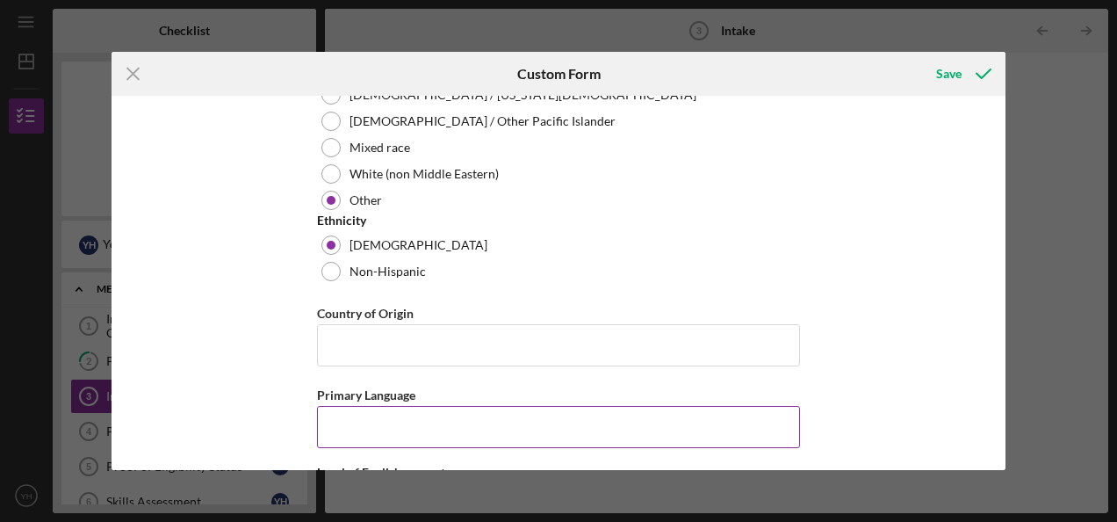
scroll to position [1493, 0]
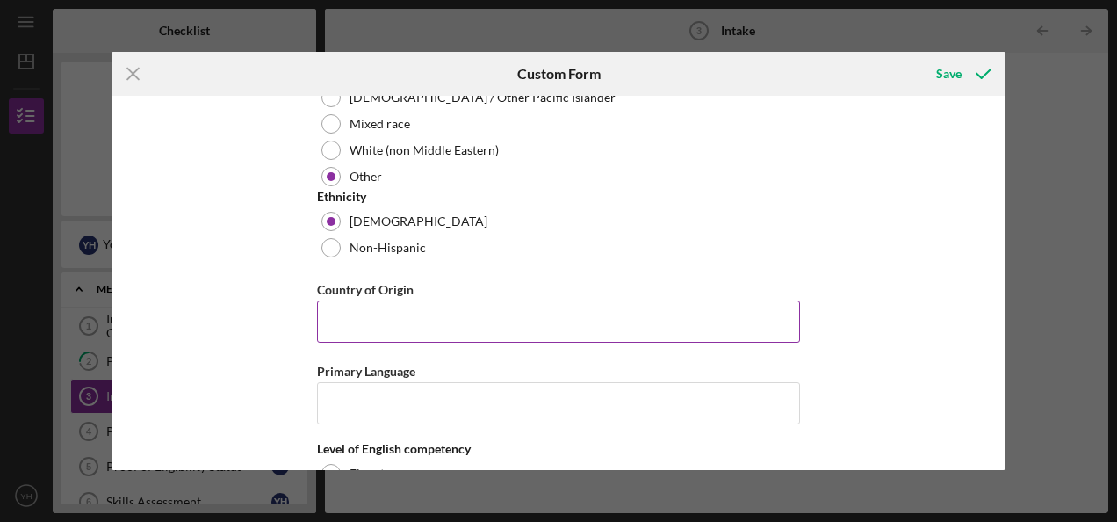
click at [383, 305] on input "Country of Origin" at bounding box center [558, 321] width 483 height 42
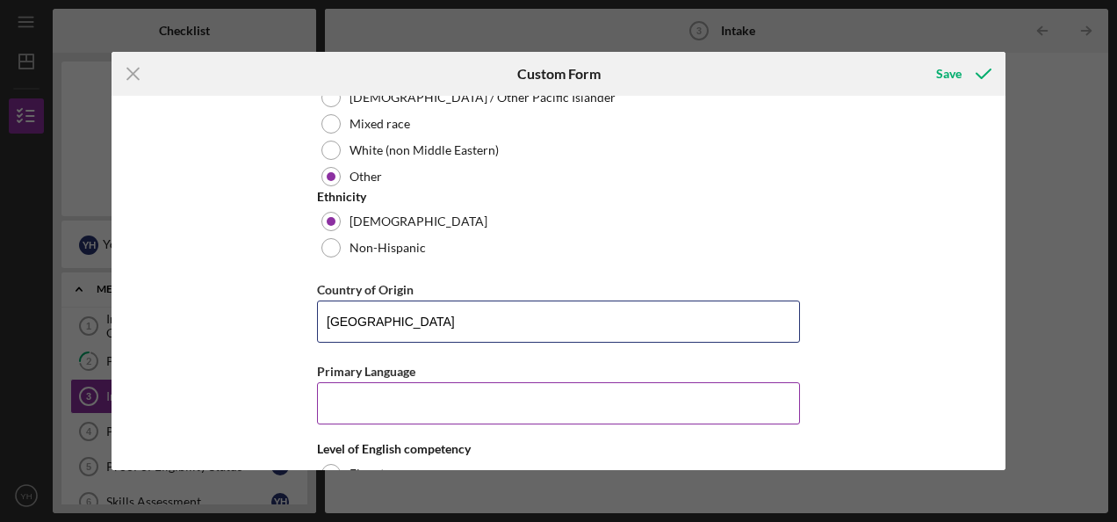
type input "[GEOGRAPHIC_DATA]"
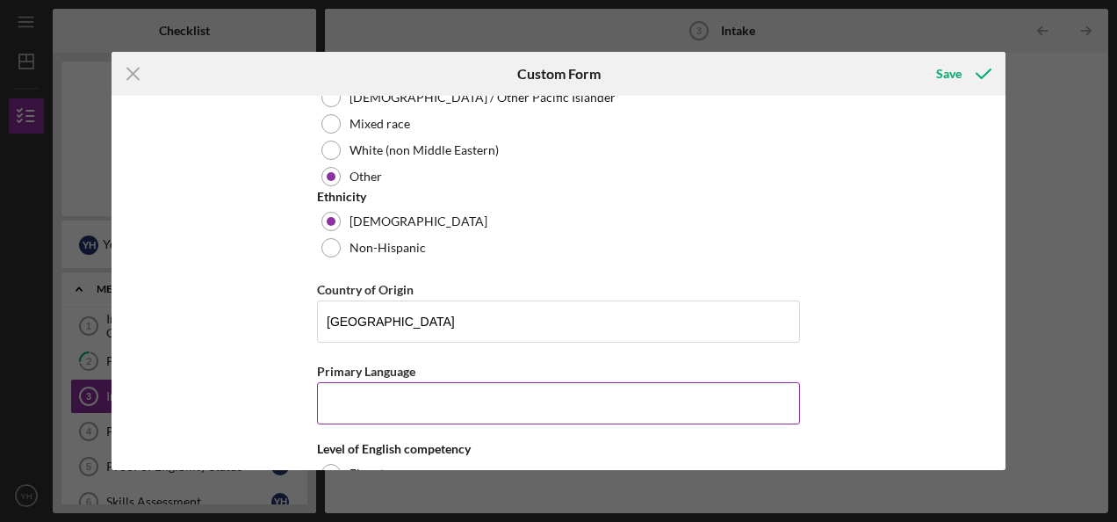
click at [374, 400] on input "Primary Language" at bounding box center [558, 403] width 483 height 42
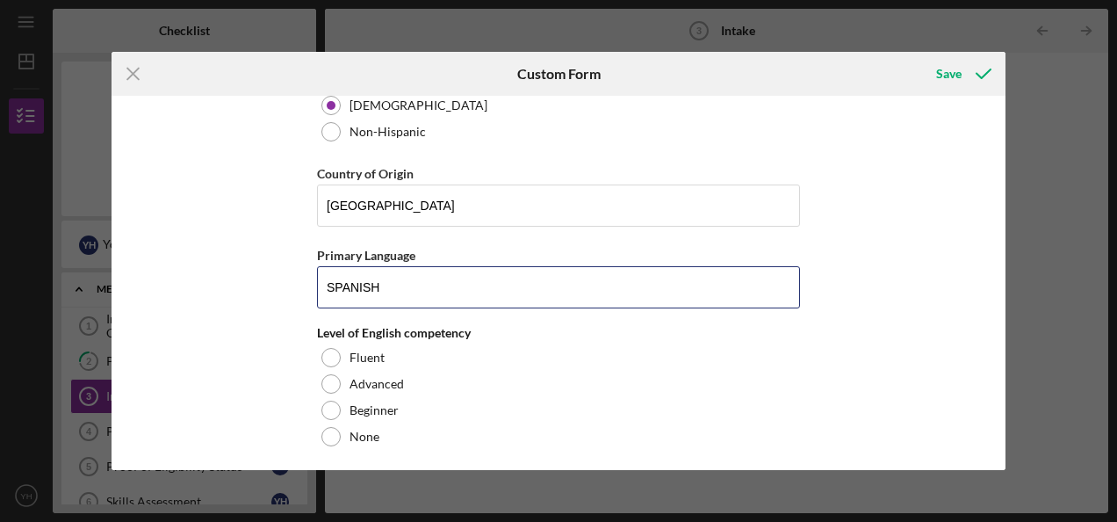
scroll to position [1757, 0]
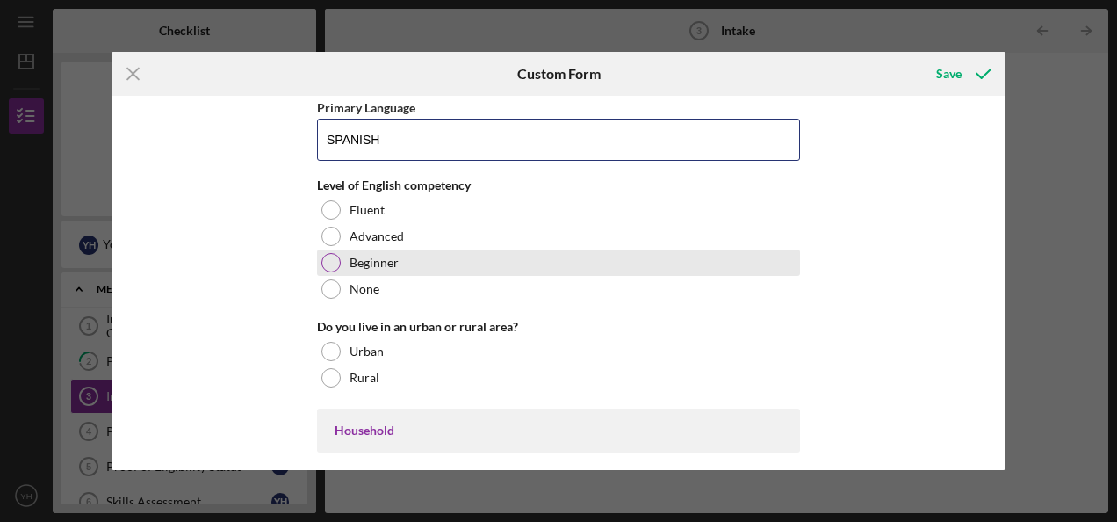
type input "SPANISH"
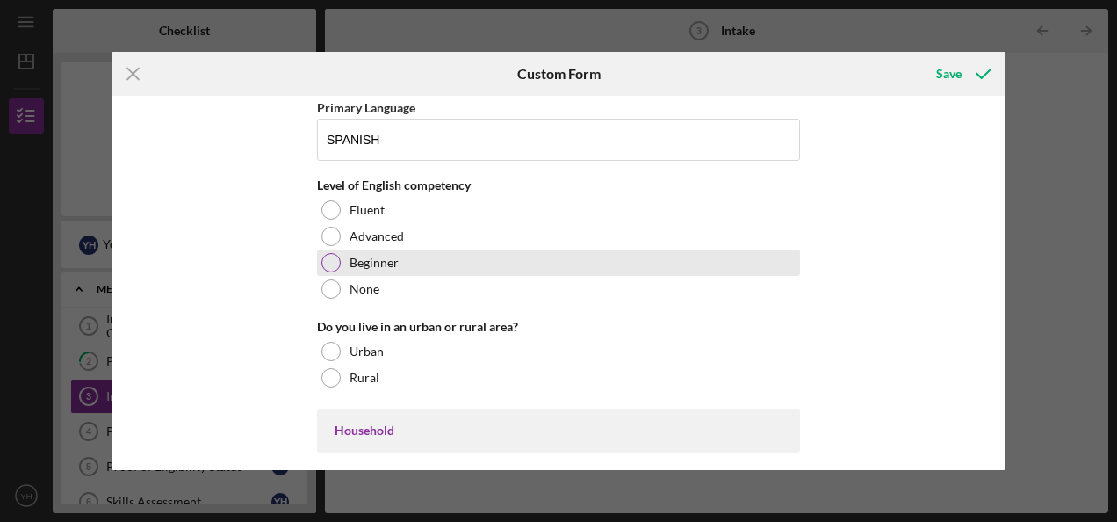
click at [321, 253] on div at bounding box center [330, 262] width 19 height 19
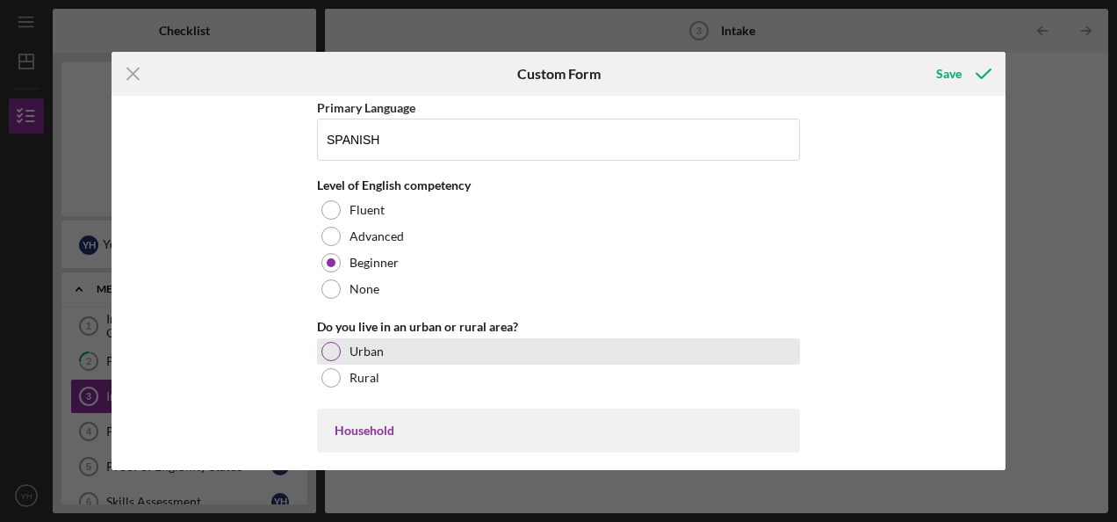
click at [328, 342] on div at bounding box center [330, 351] width 19 height 19
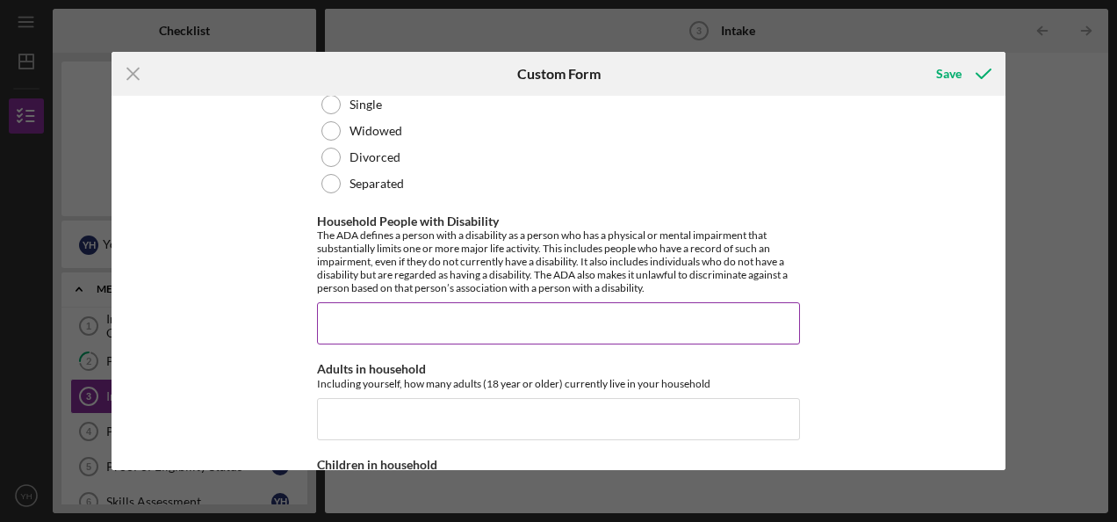
scroll to position [2196, 0]
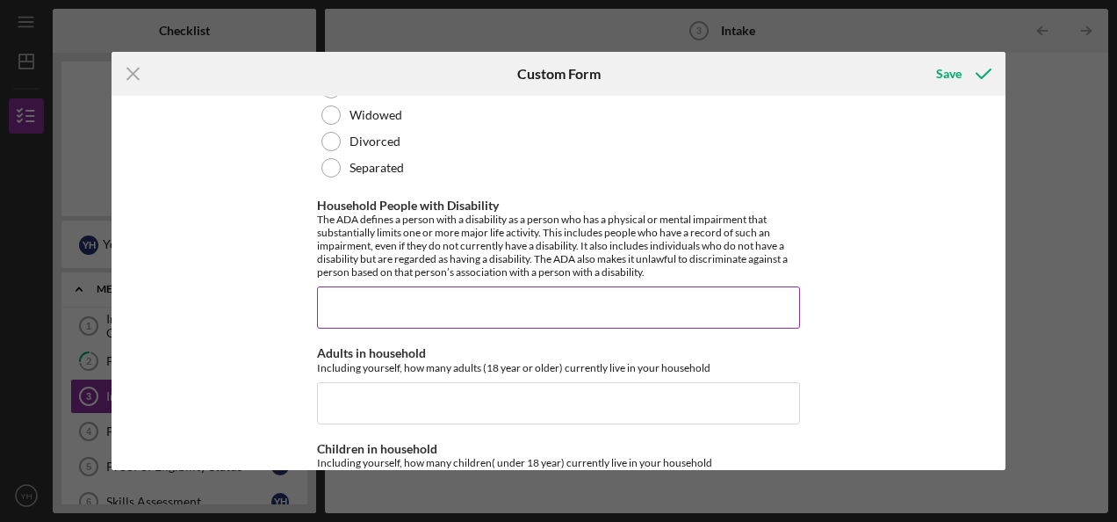
click at [378, 293] on input "Household People with Disability" at bounding box center [558, 307] width 483 height 42
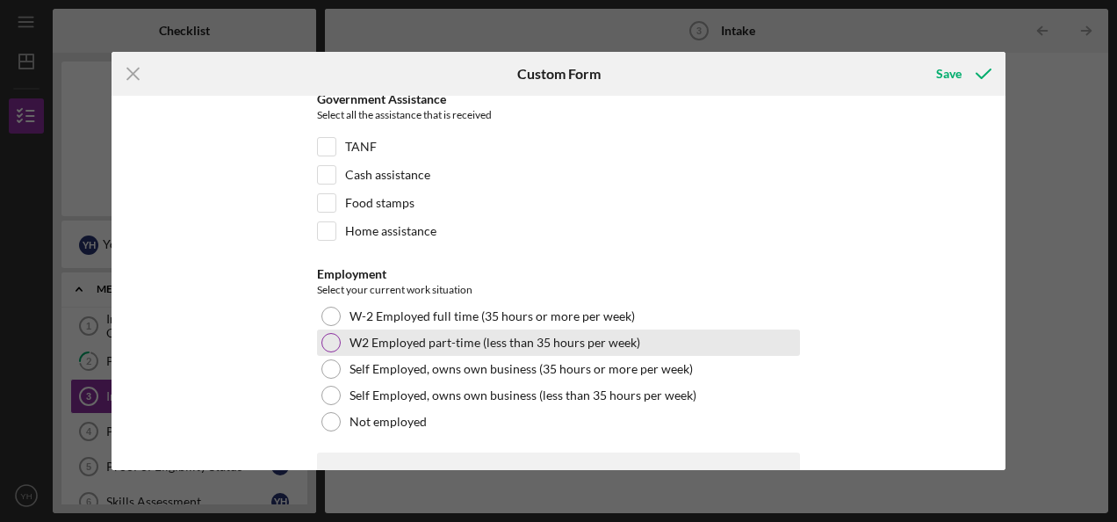
scroll to position [2635, 0]
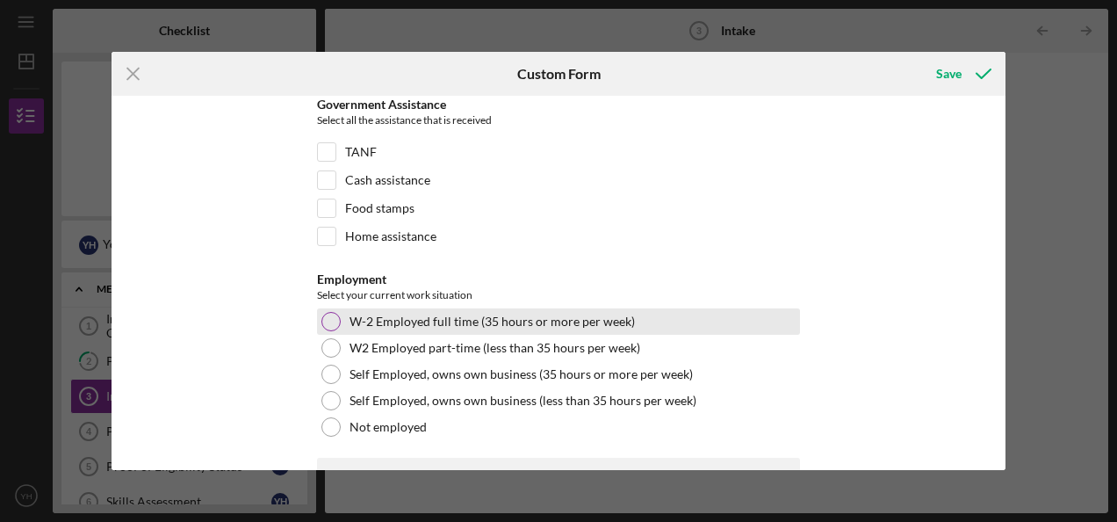
type input "0"
click at [327, 312] on div at bounding box center [330, 321] width 19 height 19
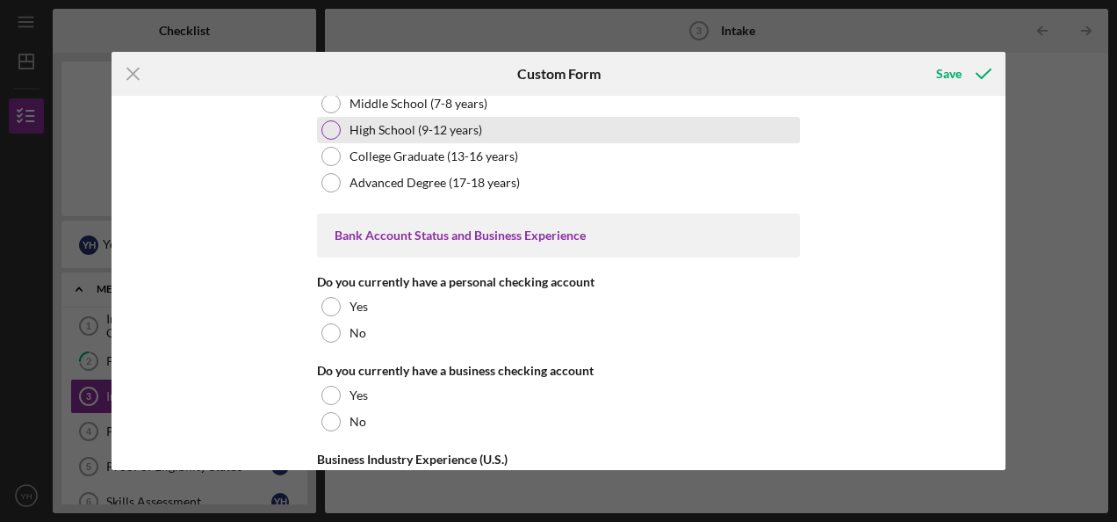
scroll to position [3162, 0]
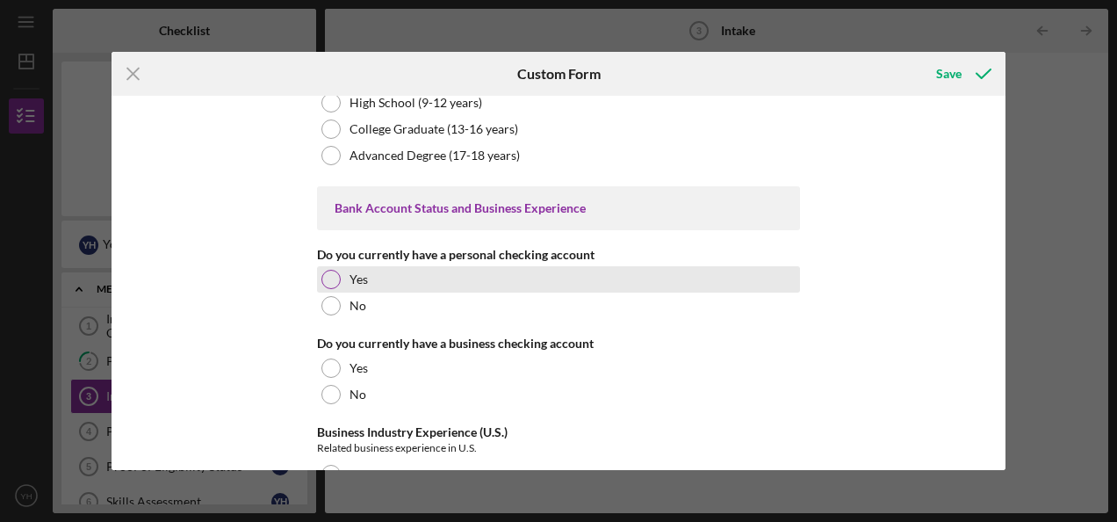
click at [317, 266] on div "Yes" at bounding box center [558, 279] width 483 height 26
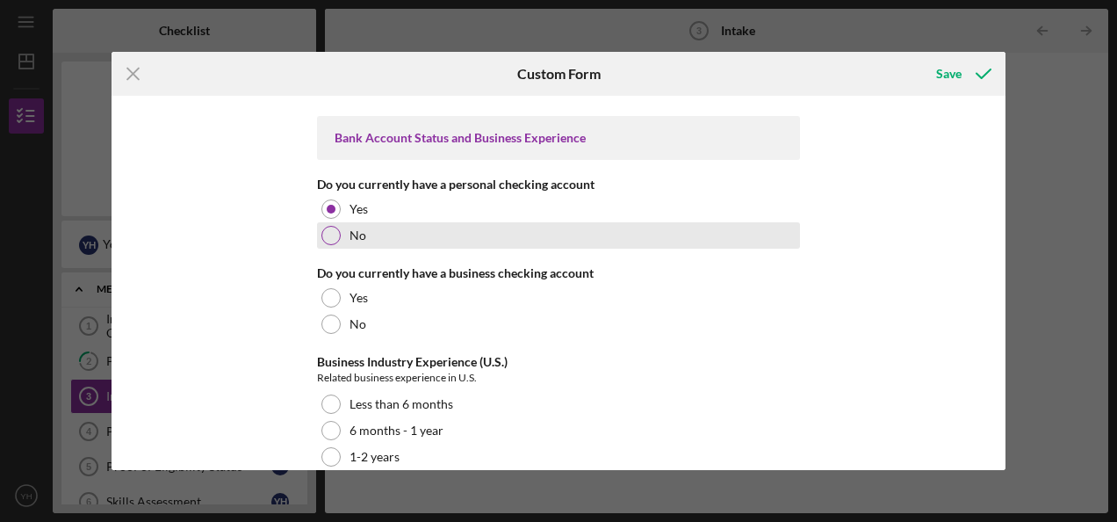
scroll to position [3338, 0]
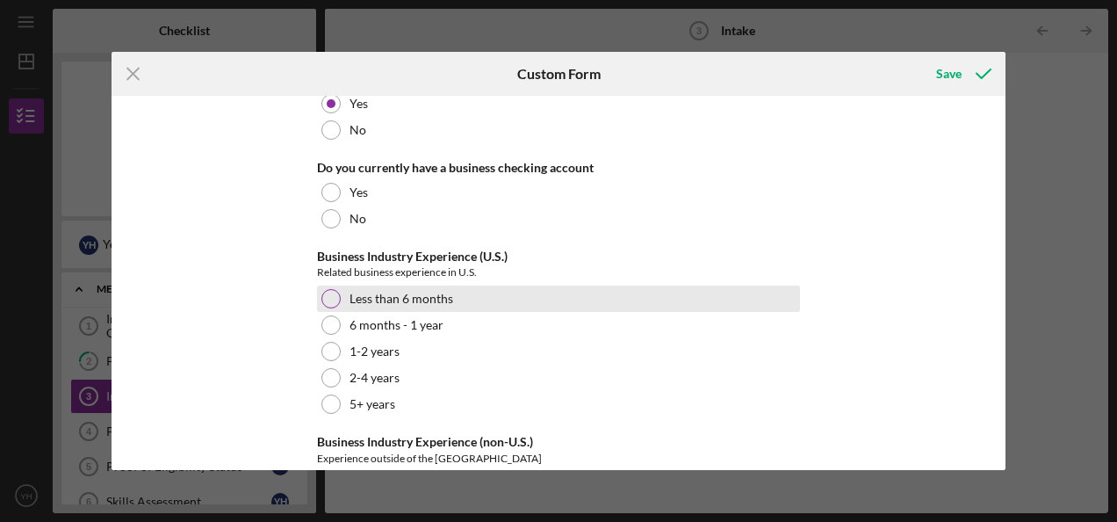
click at [321, 289] on div at bounding box center [330, 298] width 19 height 19
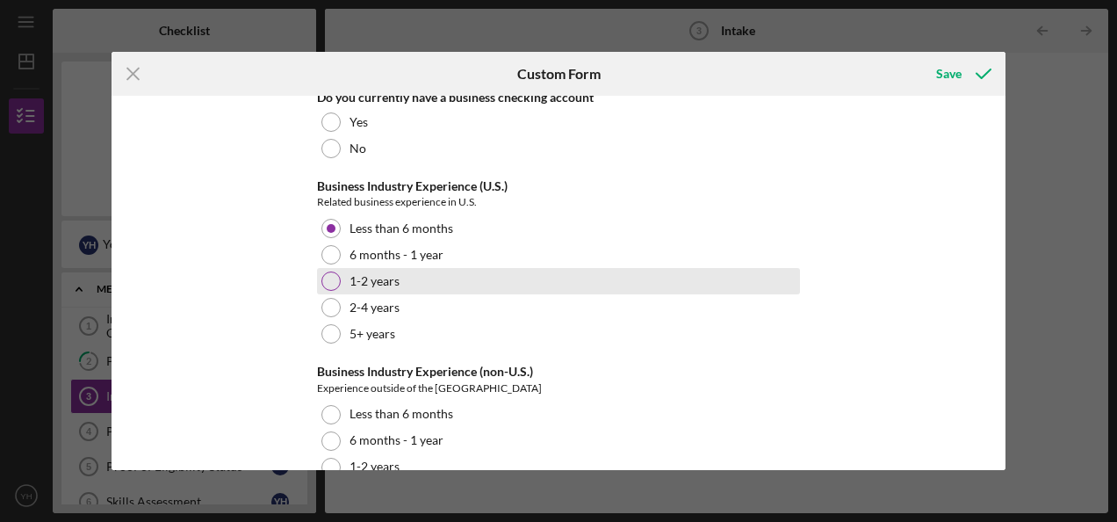
scroll to position [3486, 0]
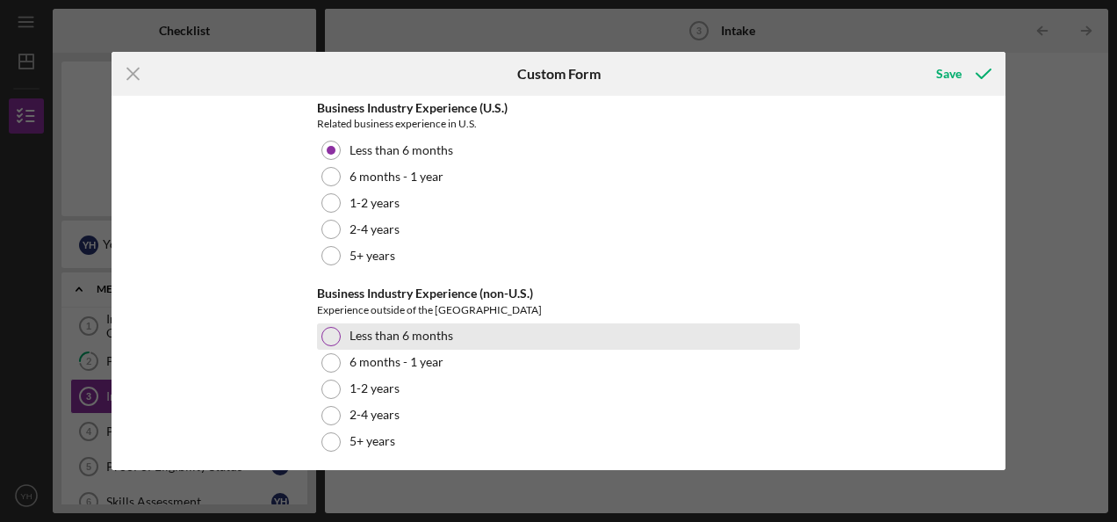
click at [325, 327] on div at bounding box center [330, 336] width 19 height 19
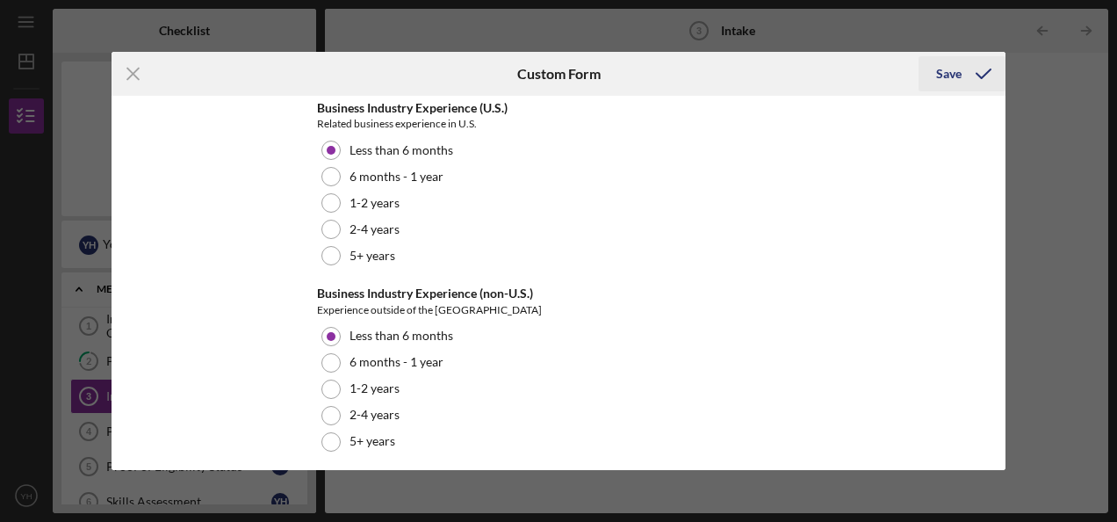
click at [940, 72] on div "Save" at bounding box center [948, 73] width 25 height 35
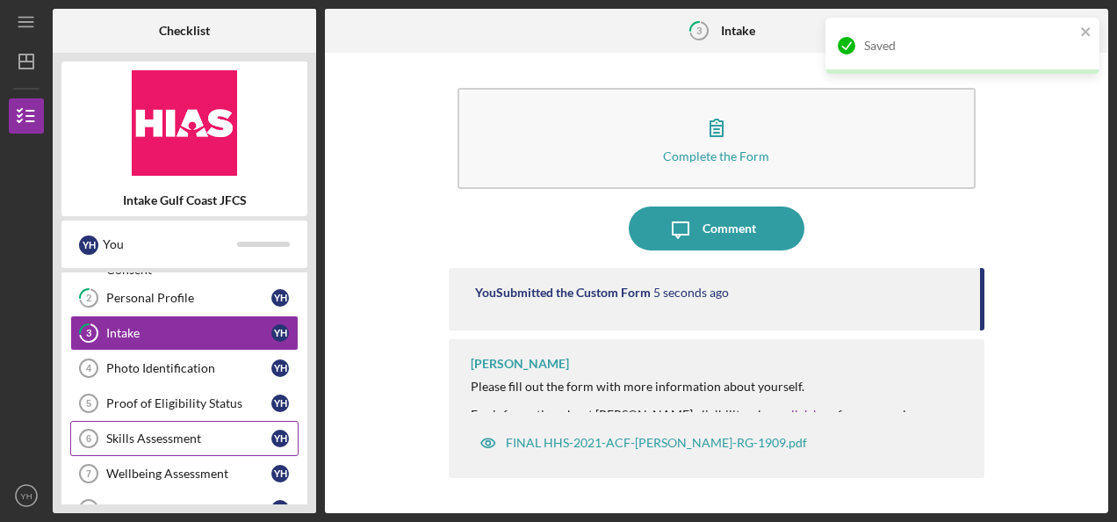
scroll to position [88, 0]
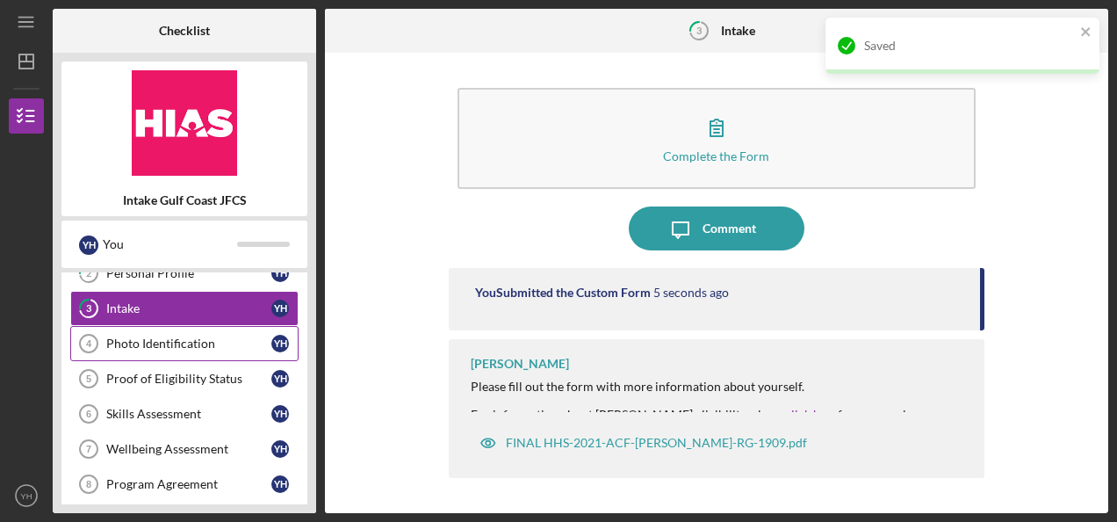
click at [150, 339] on div "Photo Identification" at bounding box center [188, 343] width 165 height 14
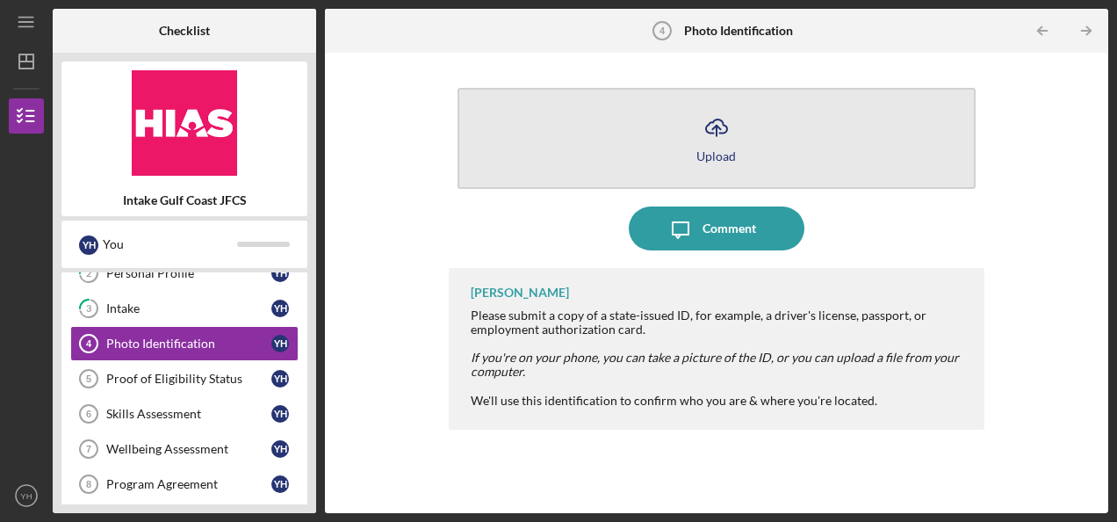
click at [683, 145] on button "Icon/Upload Upload" at bounding box center [717, 138] width 518 height 101
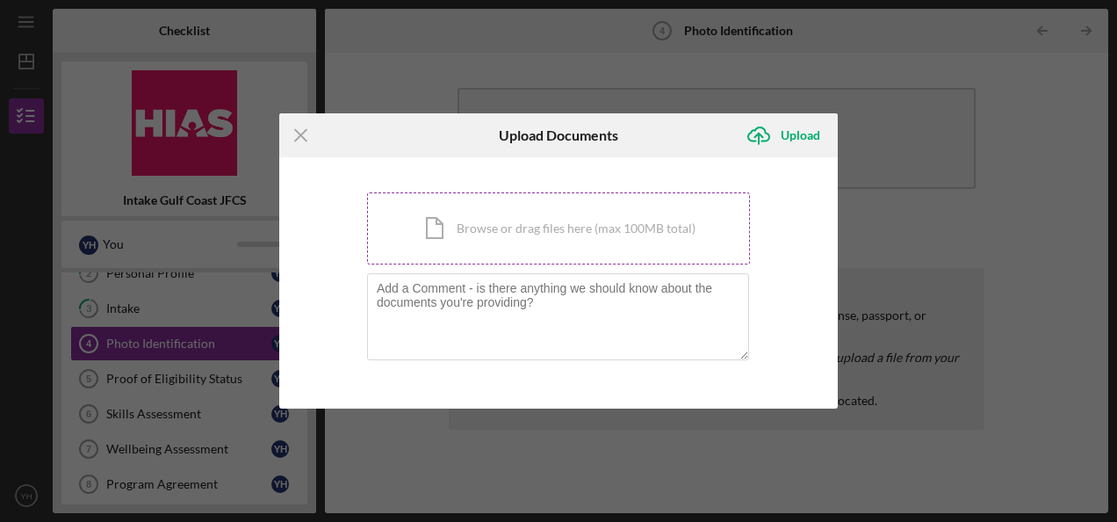
click at [501, 228] on div "Icon/Document Browse or drag files here (max 100MB total) Tap to choose files o…" at bounding box center [558, 228] width 383 height 72
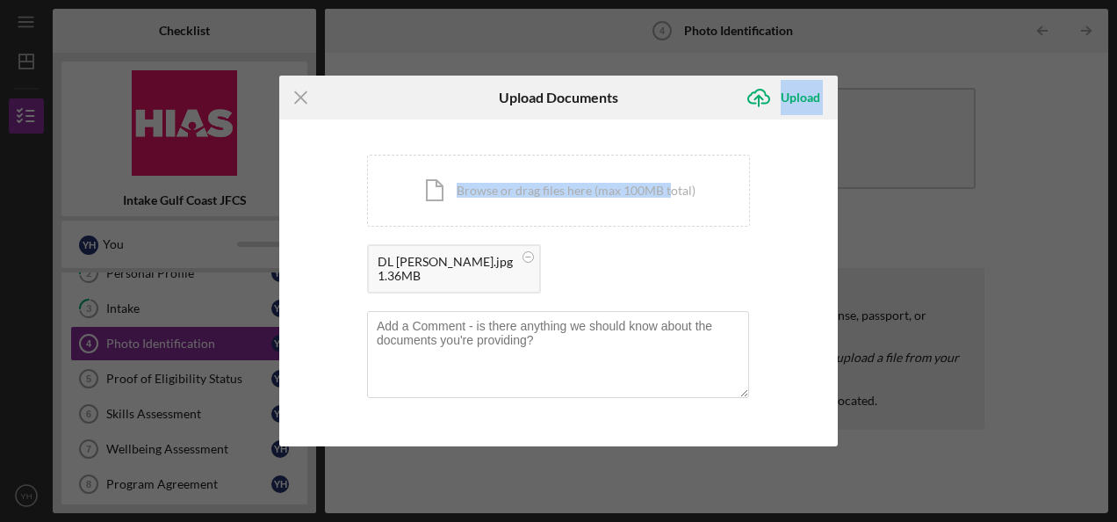
drag, startPoint x: 636, startPoint y: 107, endPoint x: 669, endPoint y: 129, distance: 40.0
click at [669, 129] on form "Icon/Menu Close Upload Documents Icon/Upload Upload You're uploading documents …" at bounding box center [558, 261] width 559 height 371
drag, startPoint x: 669, startPoint y: 129, endPoint x: 805, endPoint y: 100, distance: 139.2
click at [805, 100] on div "Upload" at bounding box center [801, 97] width 40 height 35
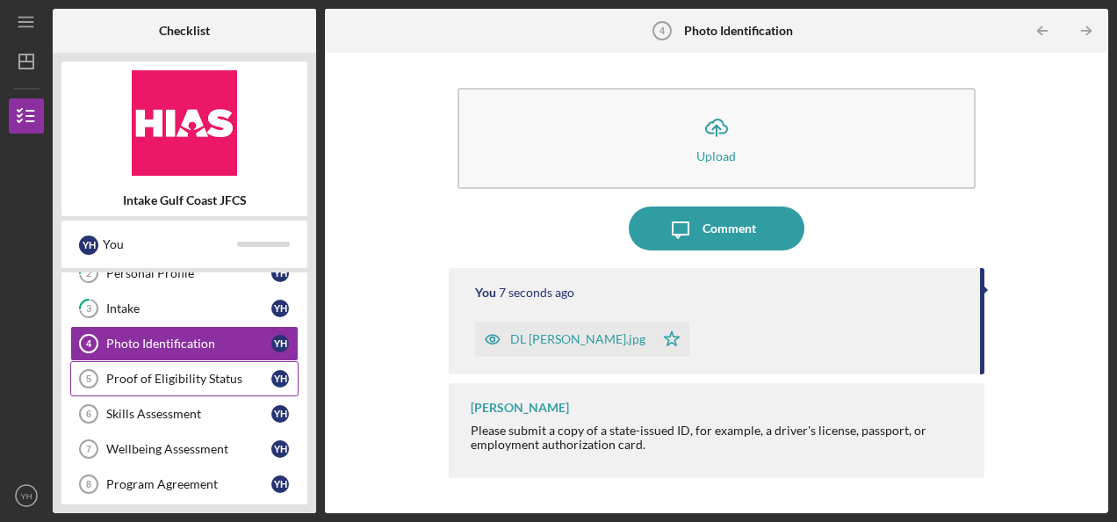
click at [132, 379] on div "Proof of Eligibility Status" at bounding box center [188, 379] width 165 height 14
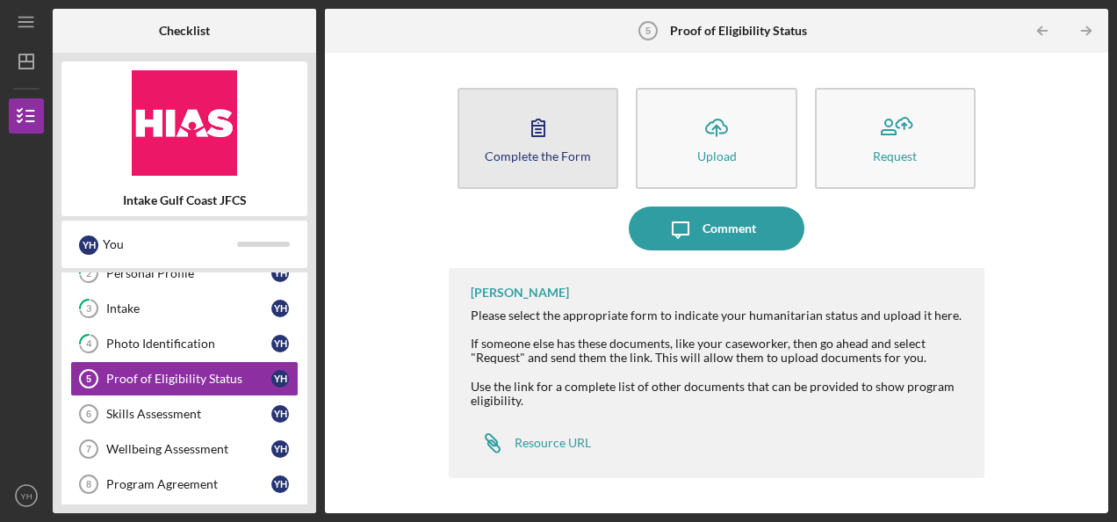
click at [502, 155] on div "Complete the Form" at bounding box center [538, 155] width 106 height 13
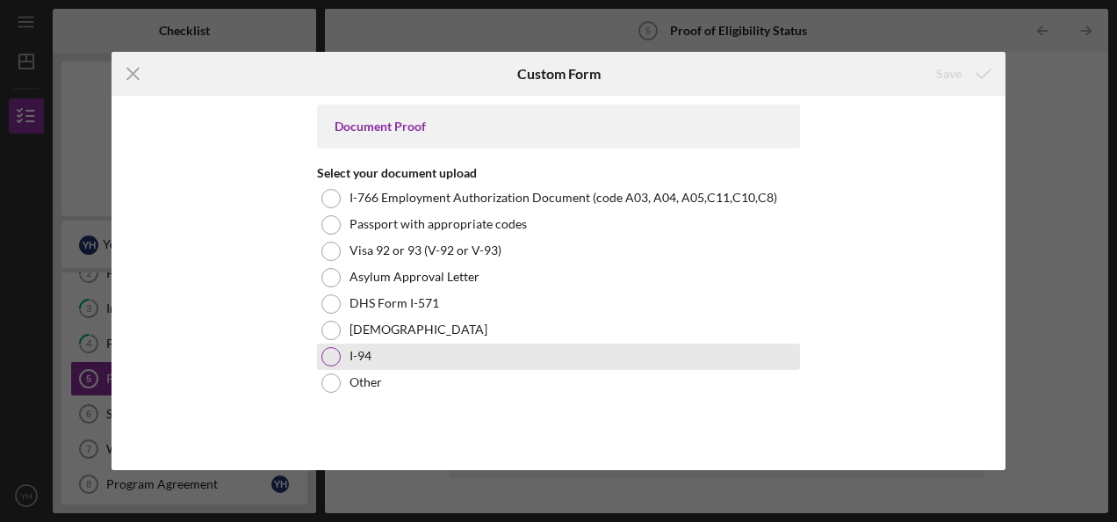
click at [317, 357] on div "I-94" at bounding box center [558, 356] width 483 height 26
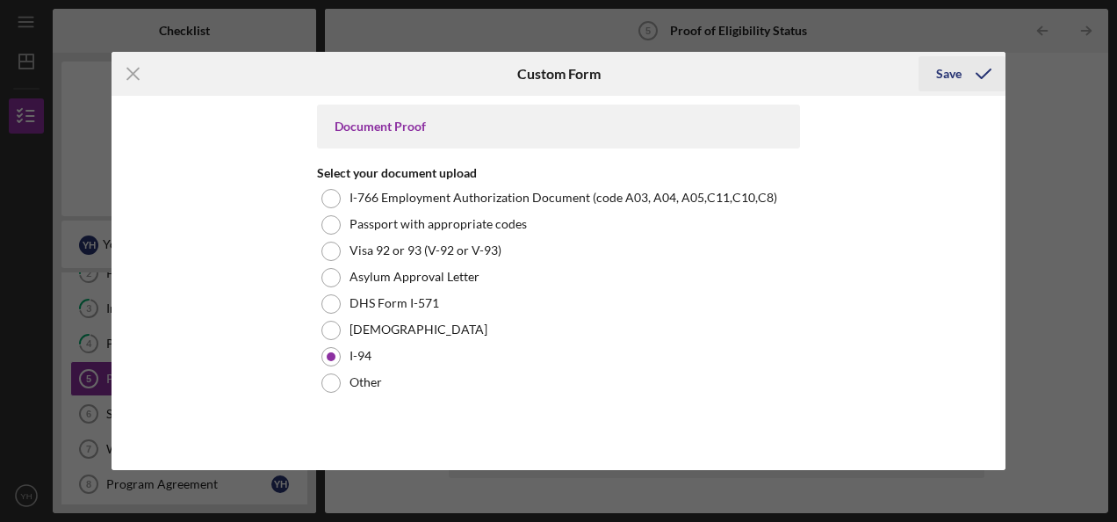
click at [944, 70] on div "Save" at bounding box center [948, 73] width 25 height 35
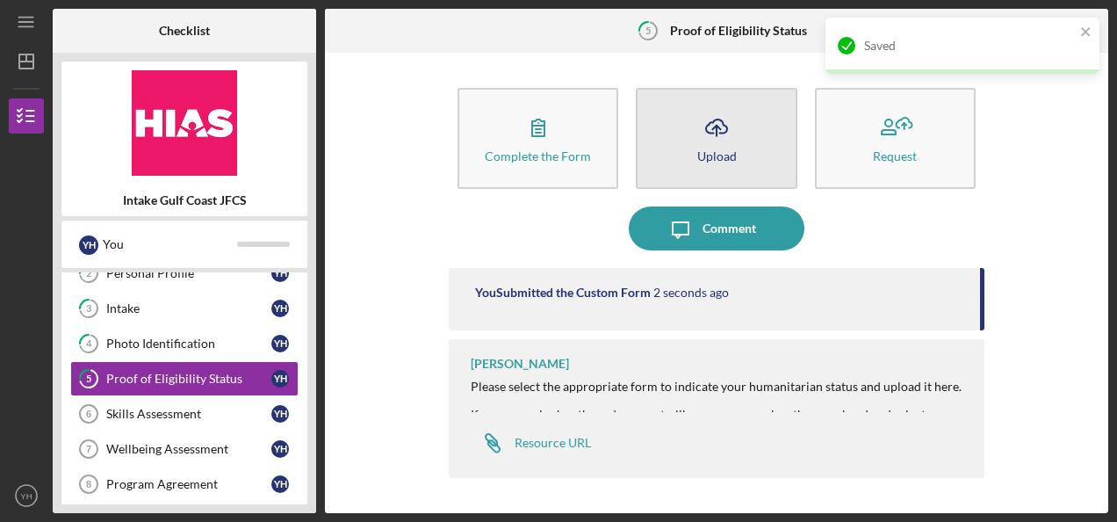
click at [722, 128] on icon "Icon/Upload" at bounding box center [717, 127] width 44 height 44
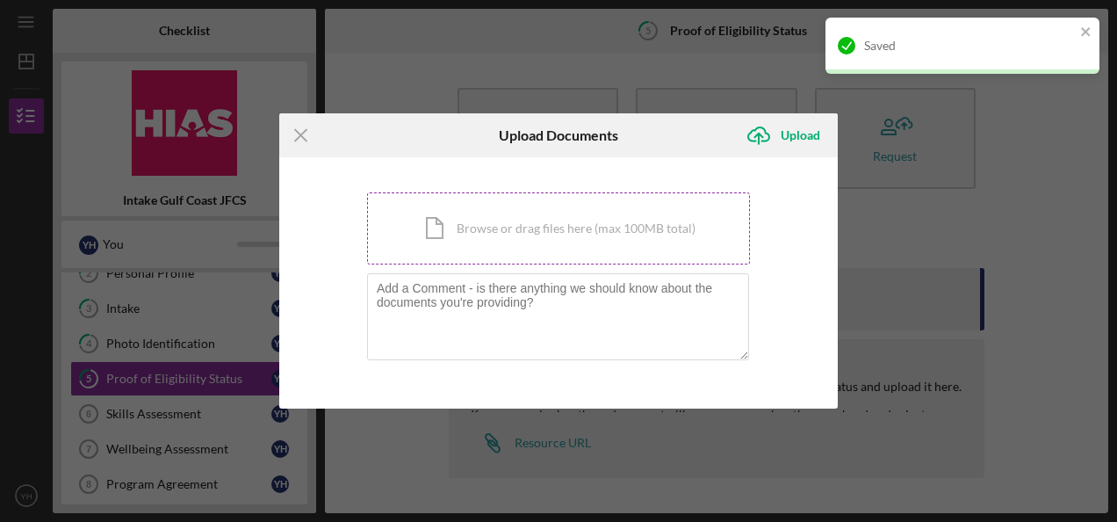
click at [518, 238] on div "Icon/Document Browse or drag files here (max 100MB total) Tap to choose files o…" at bounding box center [558, 228] width 383 height 72
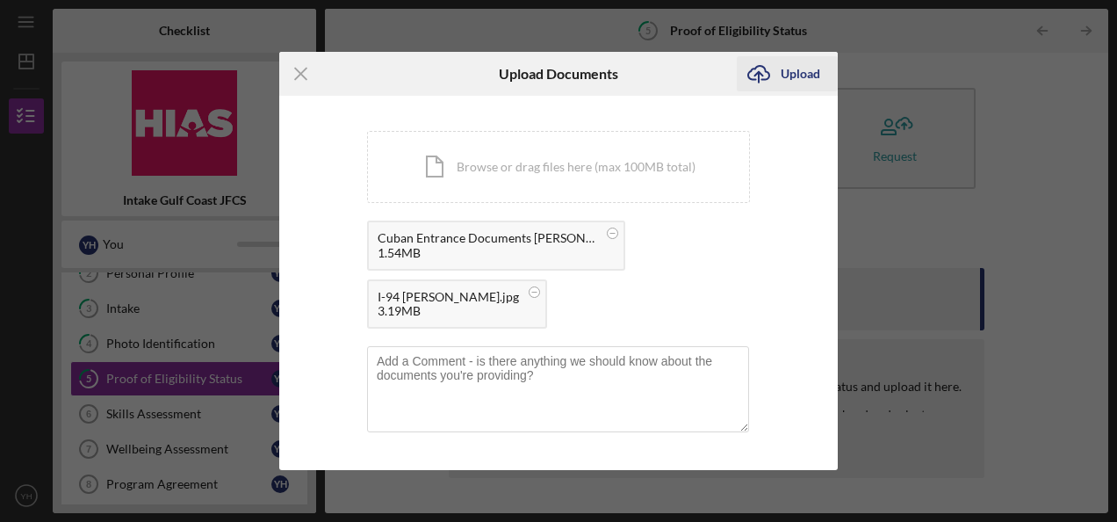
click at [787, 71] on div "Upload" at bounding box center [801, 73] width 40 height 35
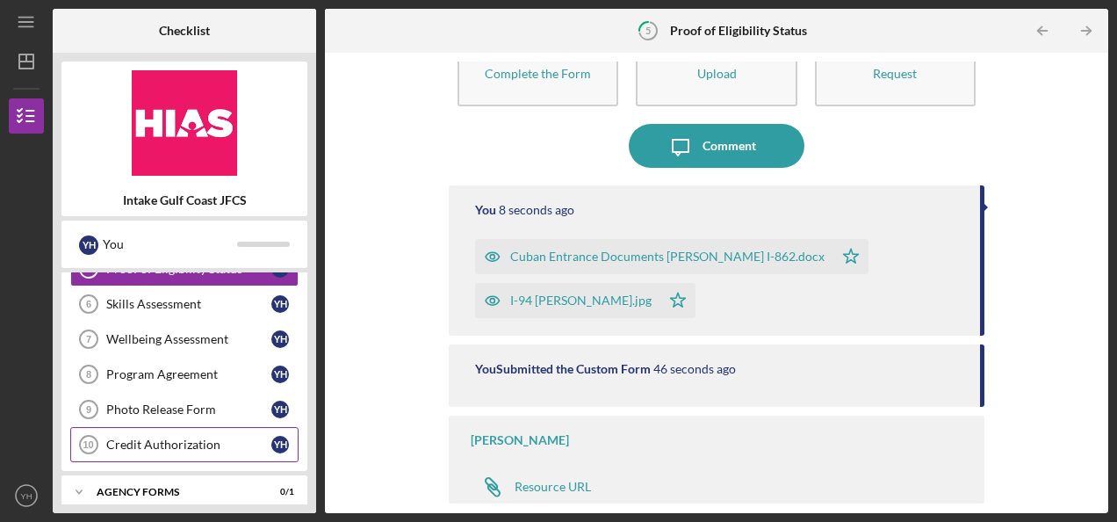
scroll to position [285, 0]
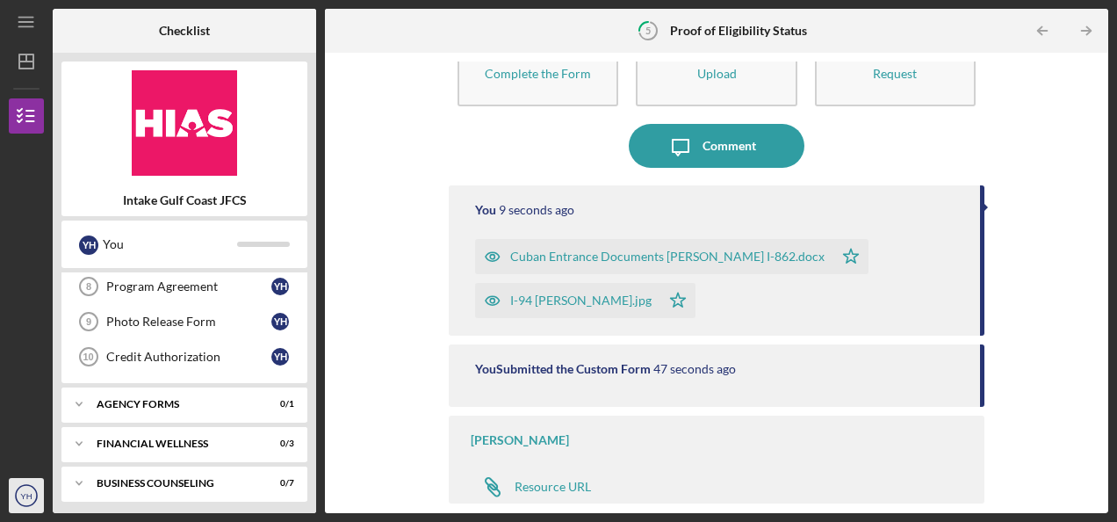
click at [16, 495] on circle "button" at bounding box center [26, 495] width 21 height 21
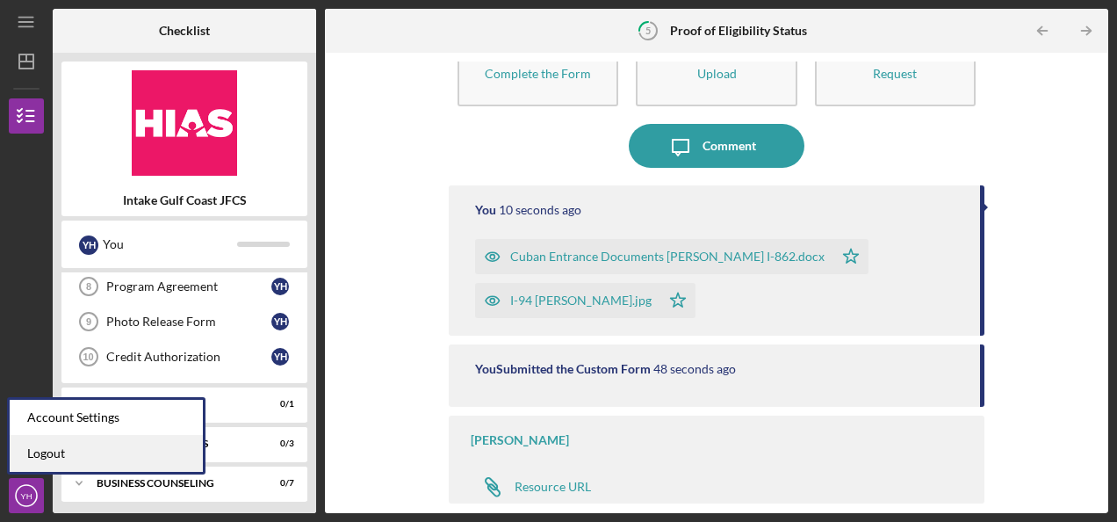
click at [39, 457] on link "Logout" at bounding box center [106, 454] width 193 height 36
